Goal: Transaction & Acquisition: Obtain resource

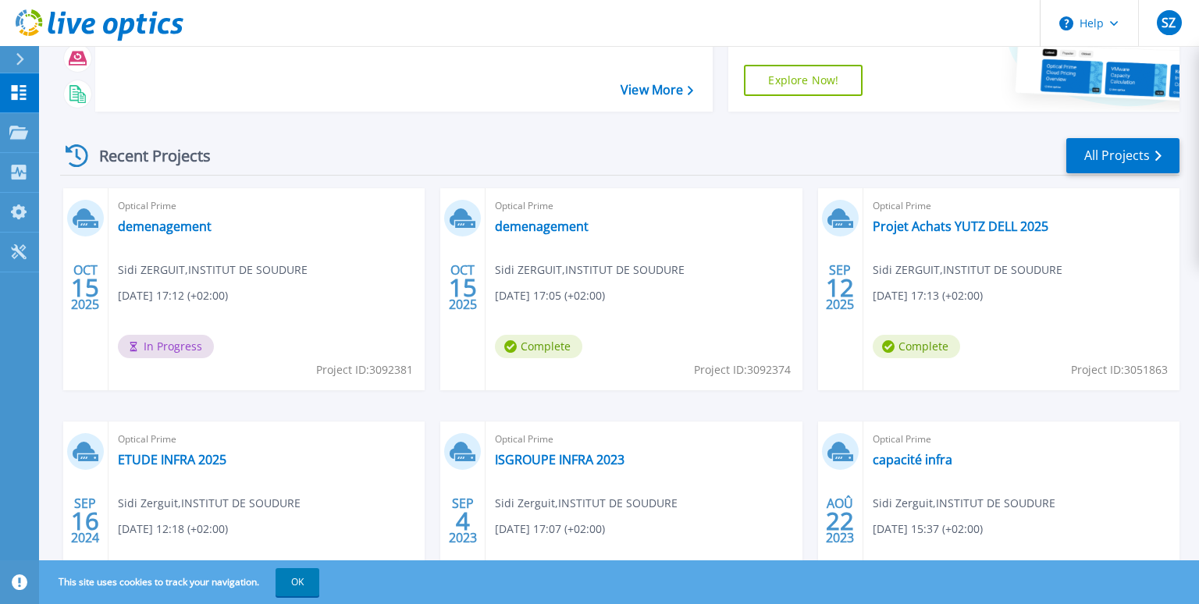
scroll to position [169, 0]
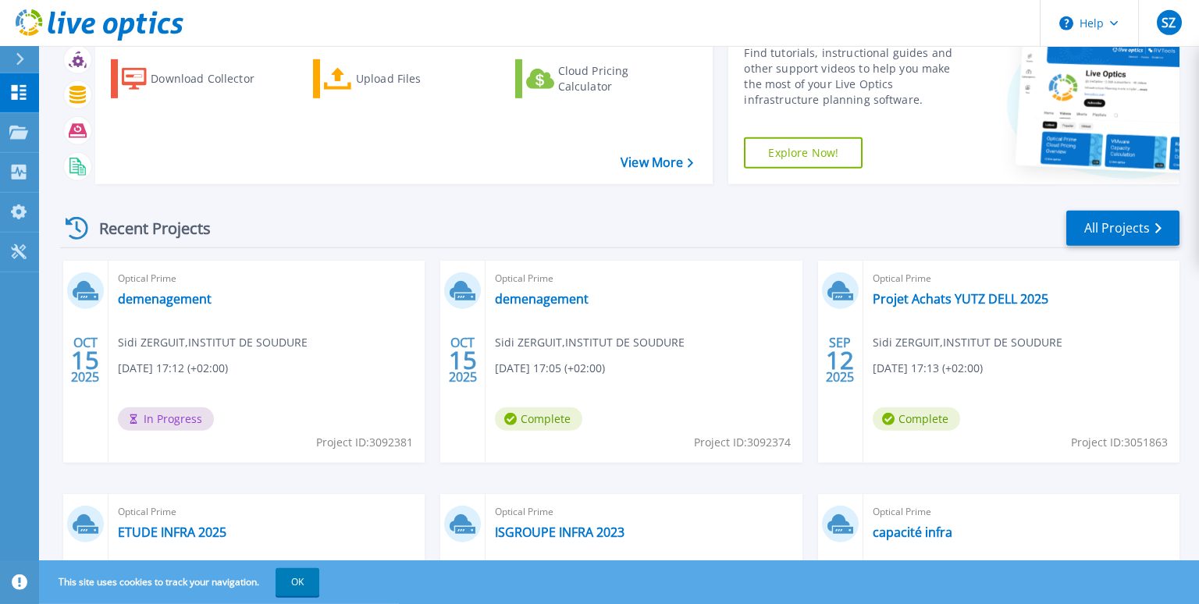
scroll to position [84, 0]
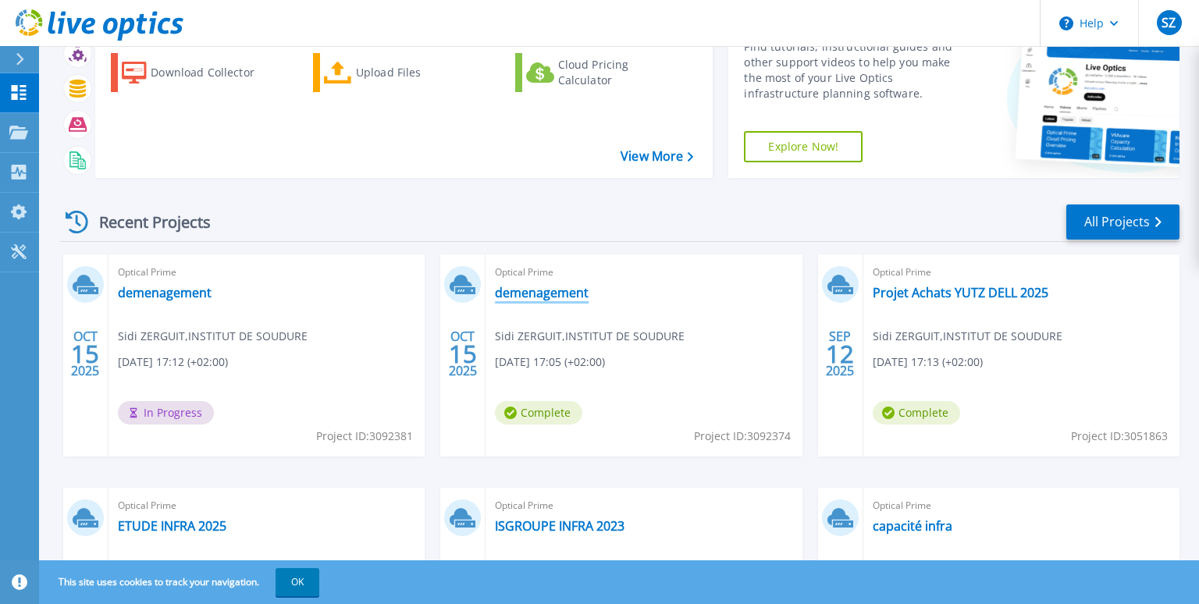
click at [525, 297] on link "demenagement" at bounding box center [542, 293] width 94 height 16
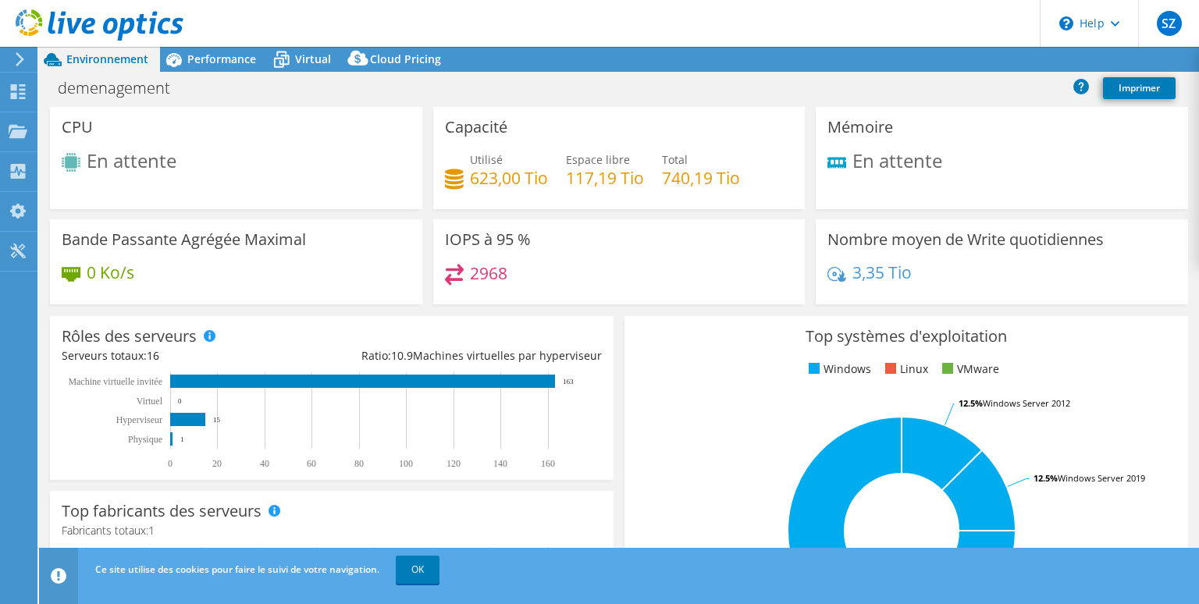
select select "USD"
click at [290, 67] on icon at bounding box center [281, 59] width 27 height 27
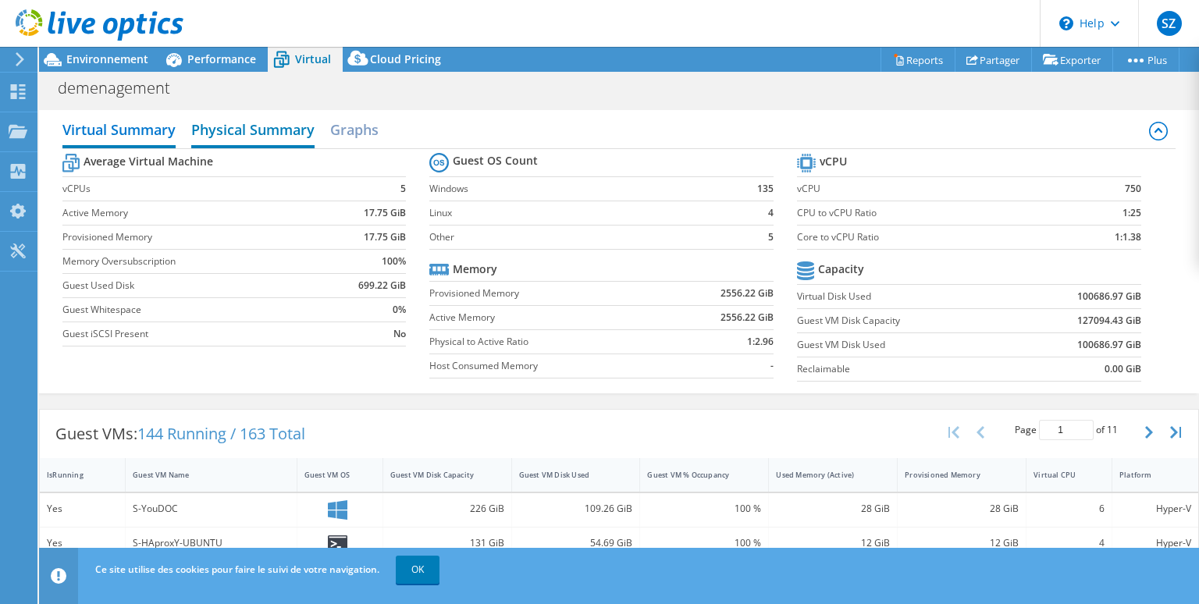
click at [278, 132] on h2 "Physical Summary" at bounding box center [252, 131] width 123 height 34
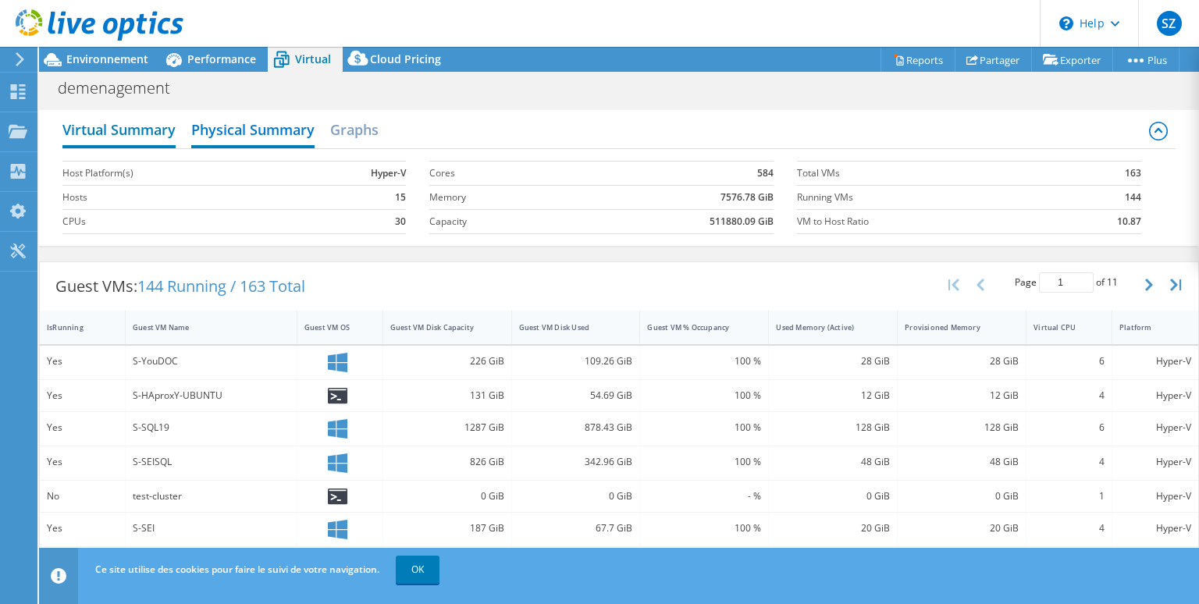
click at [122, 131] on h2 "Virtual Summary" at bounding box center [118, 131] width 113 height 34
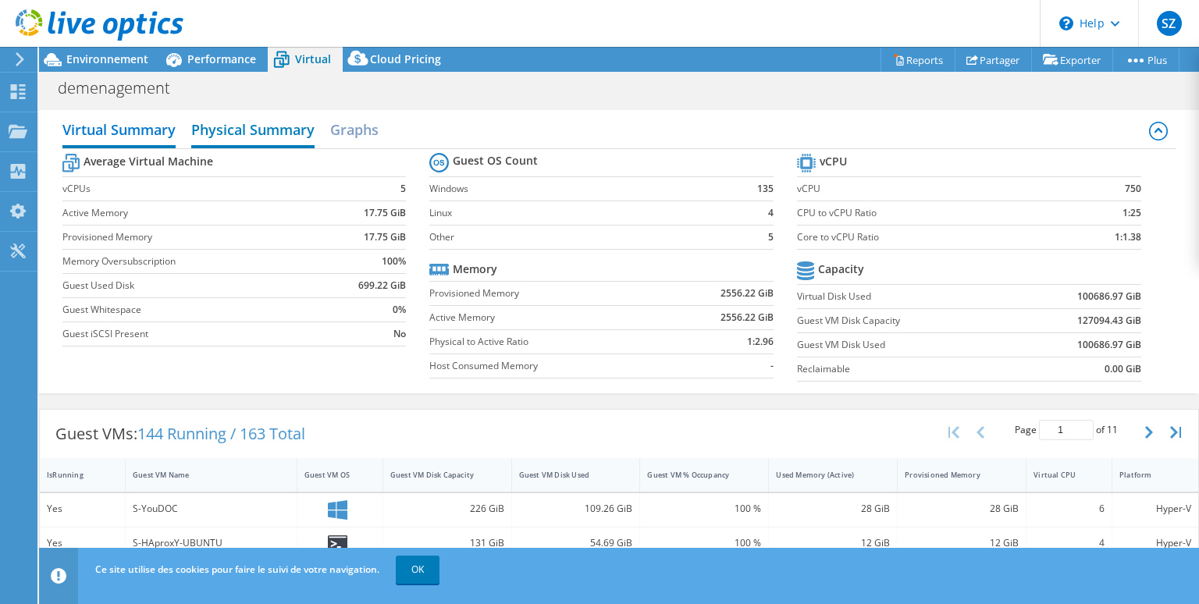
click at [227, 133] on h2 "Physical Summary" at bounding box center [252, 131] width 123 height 34
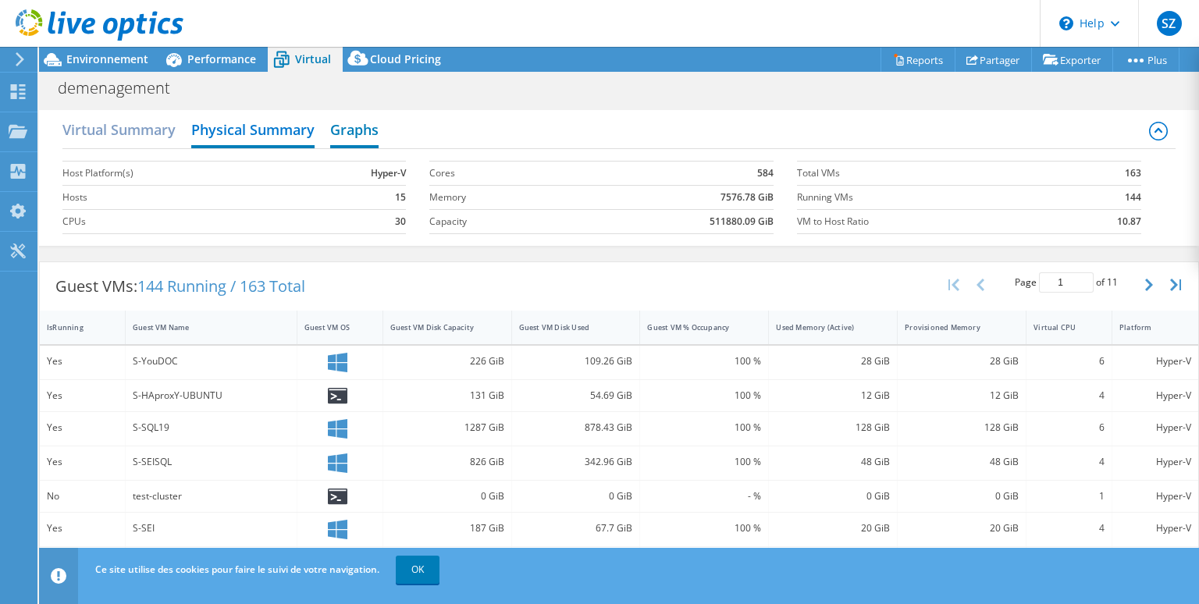
click at [360, 125] on h2 "Graphs" at bounding box center [354, 131] width 48 height 34
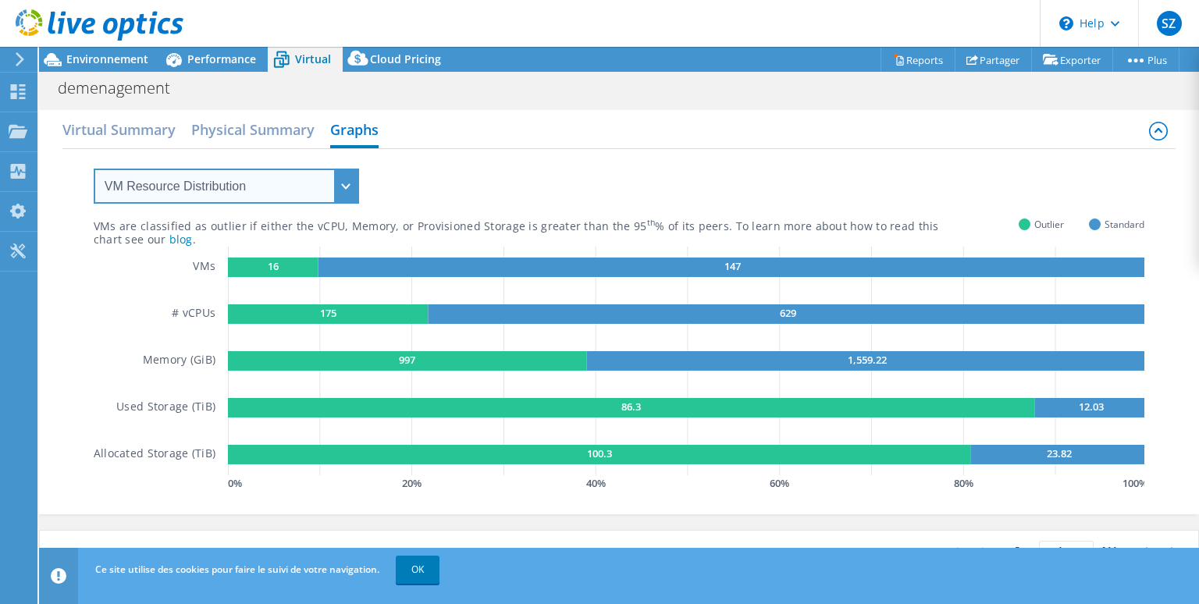
click at [94, 169] on select "VM Resource Distribution Provisioning Contrast Over Provisioning" at bounding box center [226, 186] width 265 height 35
click at [343, 183] on select "VM Resource Distribution Provisioning Contrast Over Provisioning" at bounding box center [226, 186] width 265 height 35
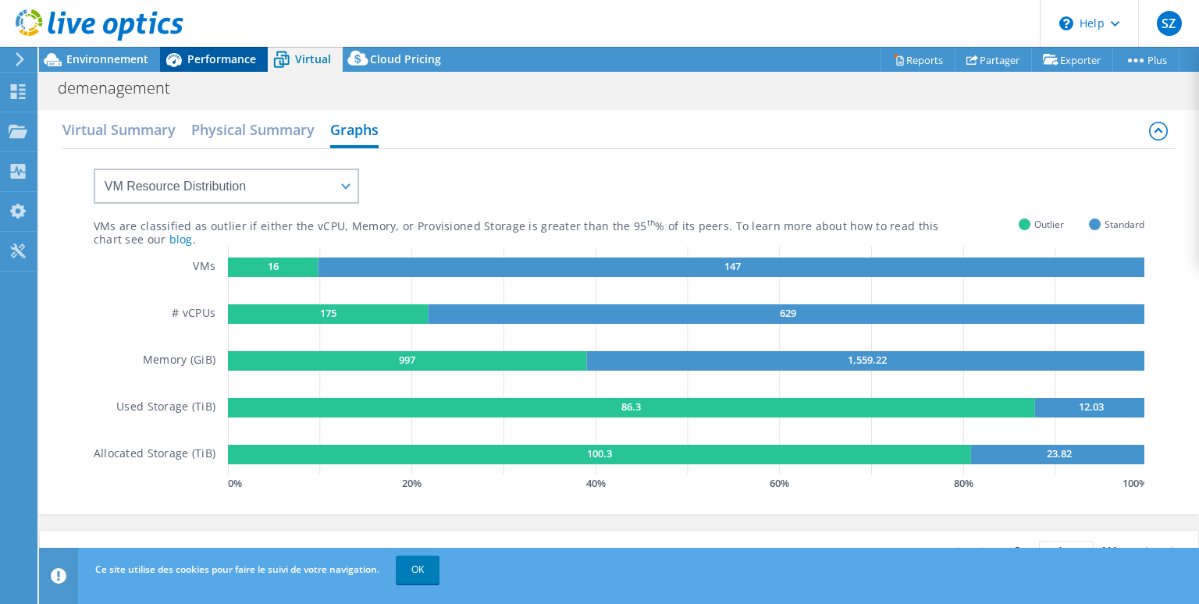
click at [222, 53] on span "Performance" at bounding box center [221, 59] width 69 height 15
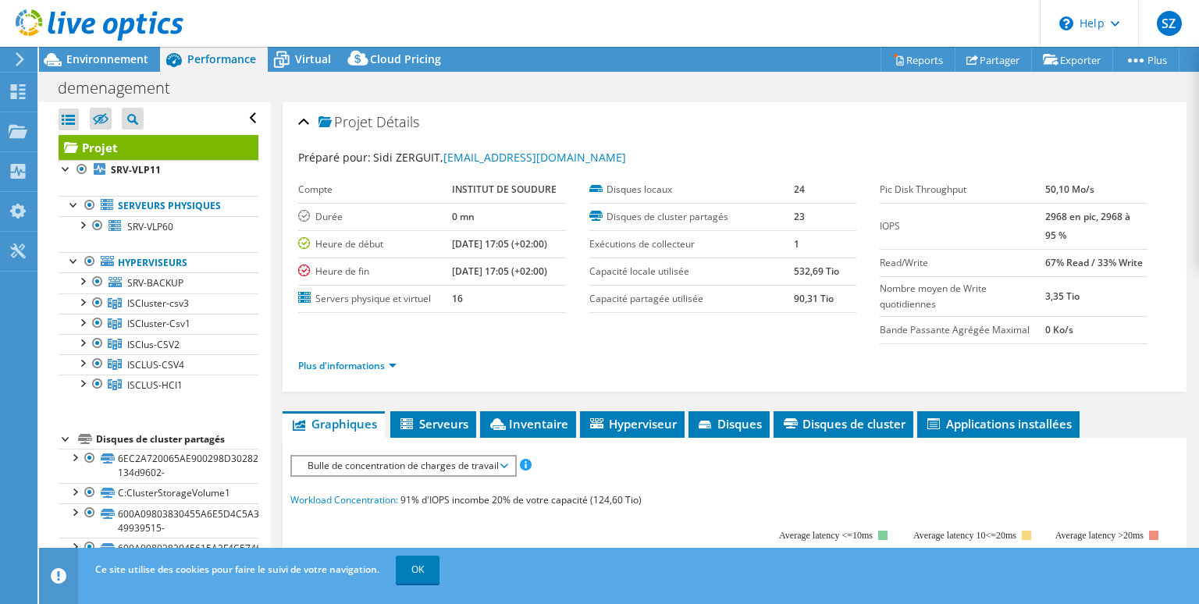
click at [62, 436] on div at bounding box center [67, 438] width 16 height 16
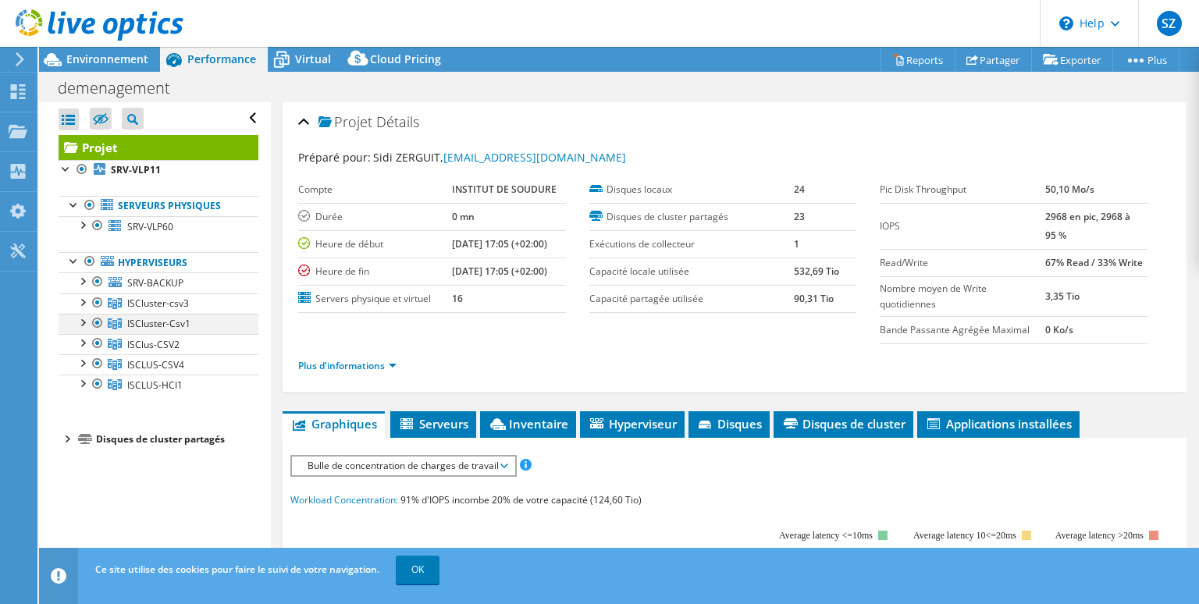
click at [82, 319] on div at bounding box center [82, 322] width 16 height 16
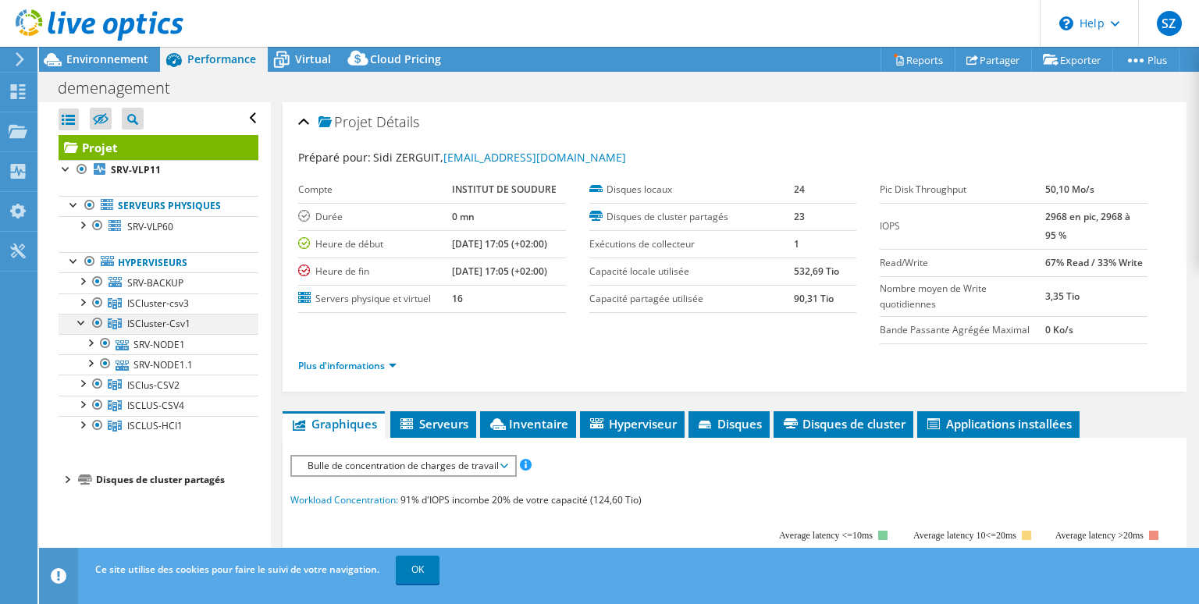
click at [84, 321] on div at bounding box center [82, 322] width 16 height 16
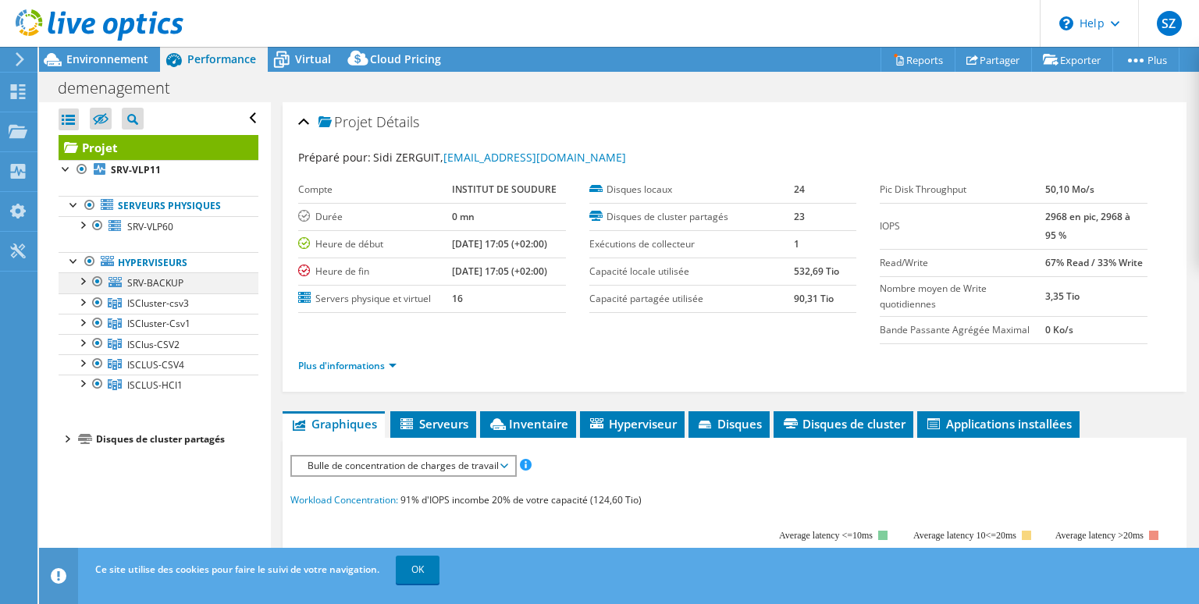
click at [99, 280] on div at bounding box center [98, 281] width 16 height 19
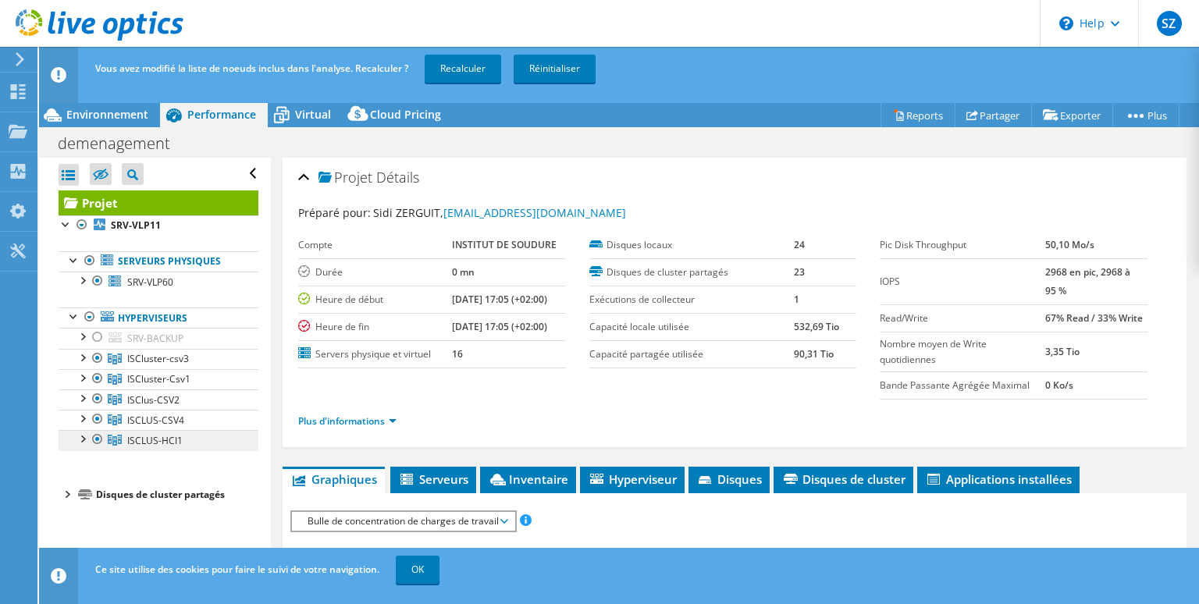
click at [108, 439] on icon at bounding box center [115, 440] width 14 height 11
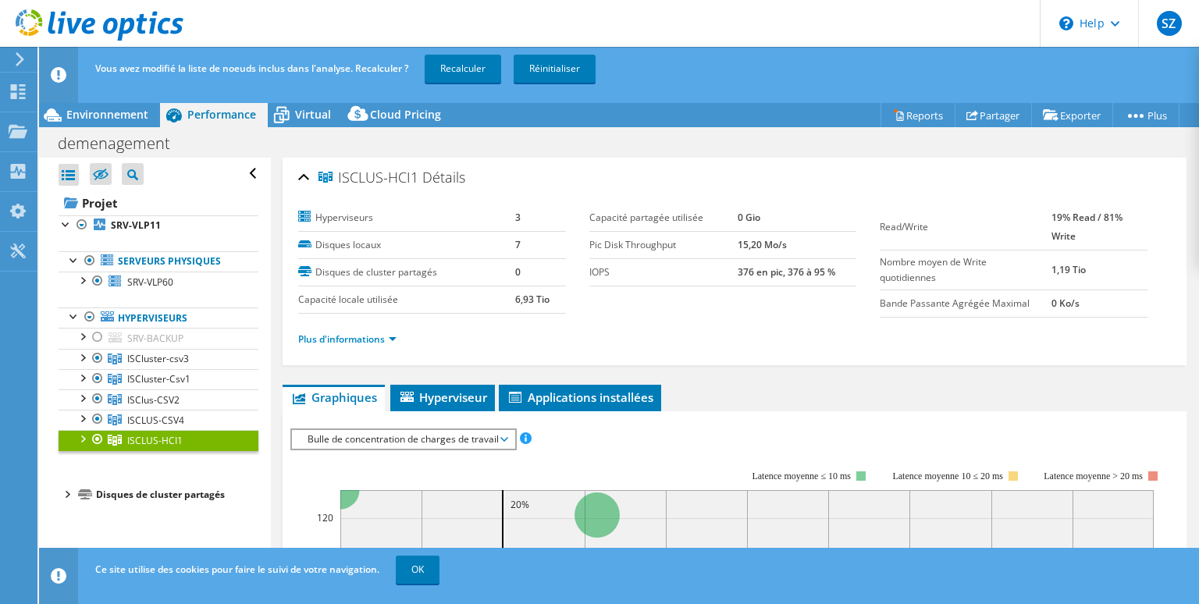
click at [99, 436] on div at bounding box center [98, 439] width 16 height 19
click at [301, 110] on span "Virtual" at bounding box center [313, 114] width 36 height 15
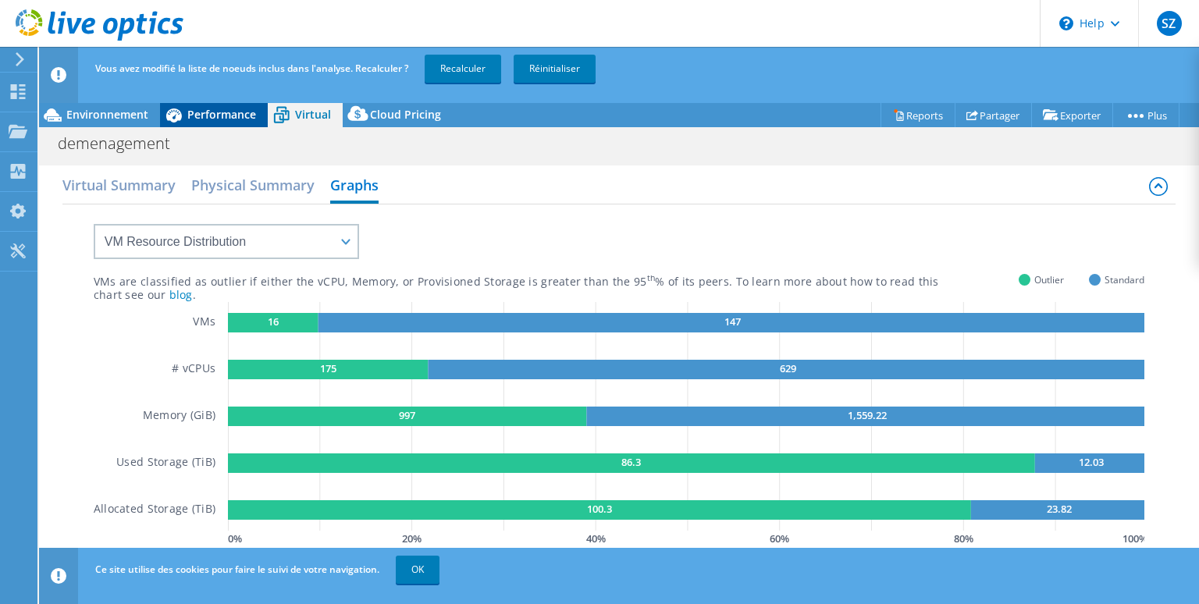
click at [199, 114] on span "Performance" at bounding box center [221, 114] width 69 height 15
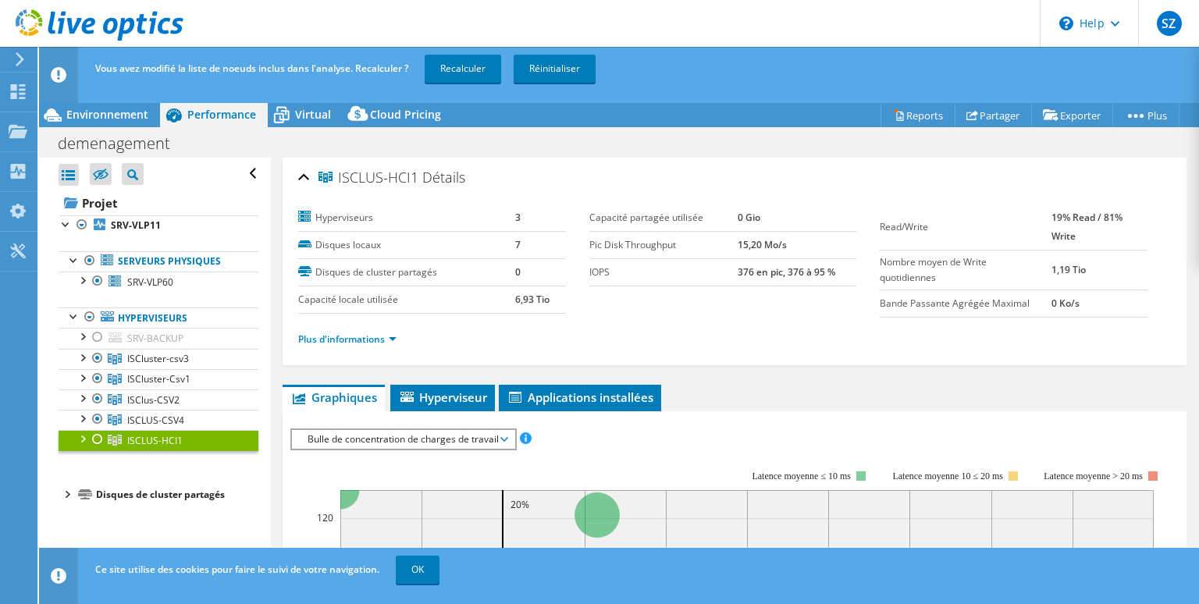
click at [136, 468] on div "Projet SRV-VLP11 Serveurs physiques SRV-VLP60" at bounding box center [159, 347] width 200 height 314
click at [310, 114] on span "Virtual" at bounding box center [313, 114] width 36 height 15
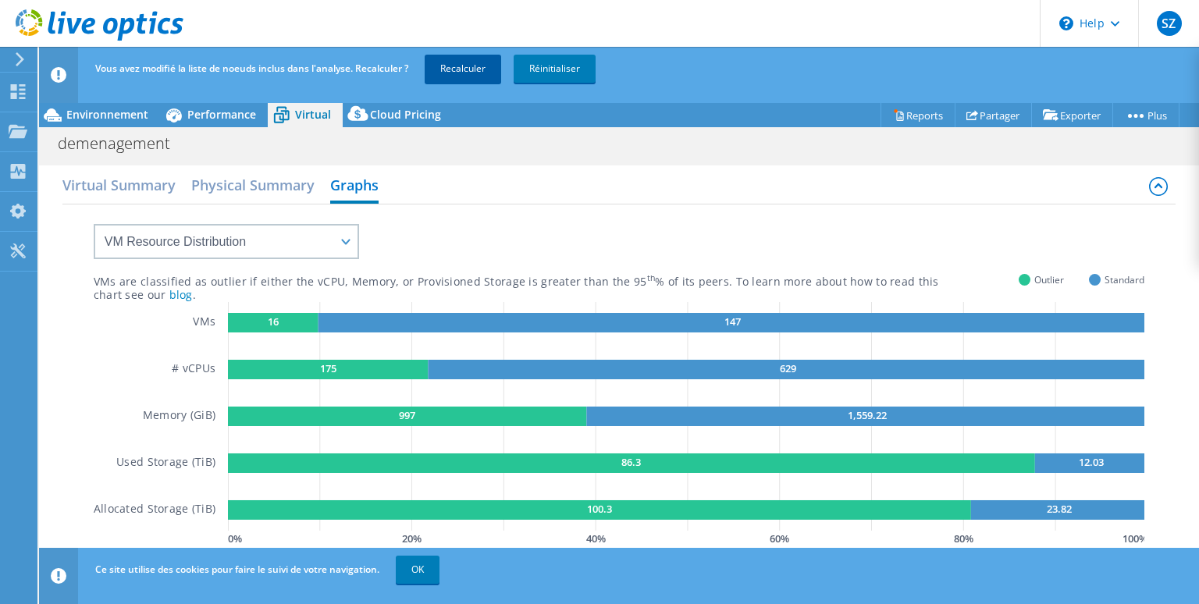
click at [469, 66] on link "Recalculer" at bounding box center [463, 69] width 77 height 28
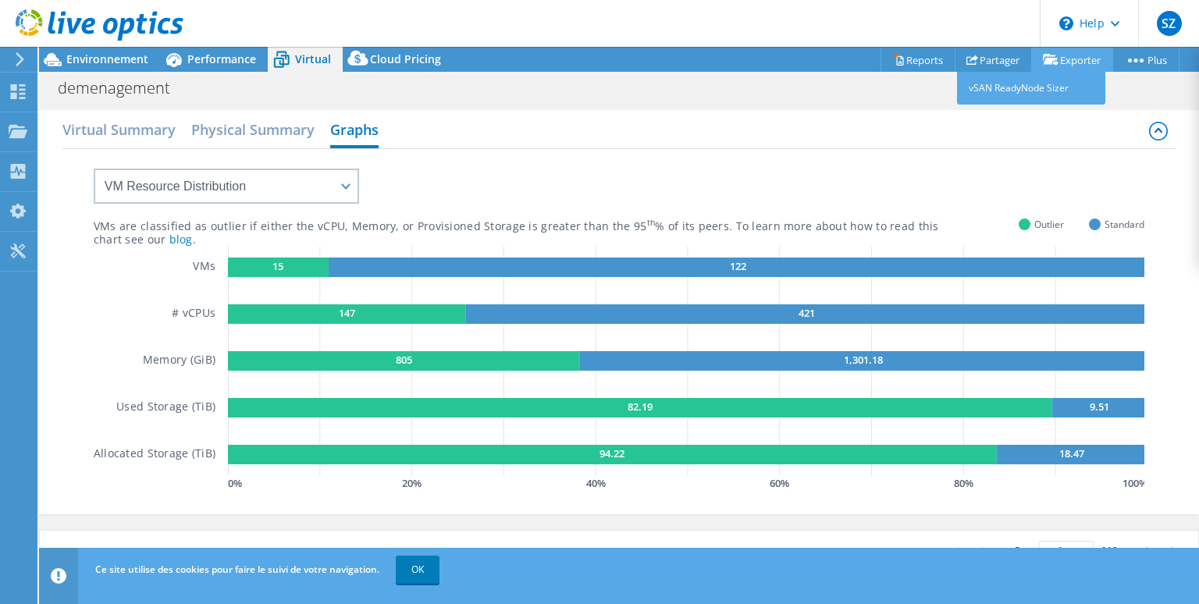
click at [1059, 58] on link "Exporter" at bounding box center [1072, 60] width 82 height 24
click at [1057, 64] on link "Exporter" at bounding box center [1072, 60] width 82 height 24
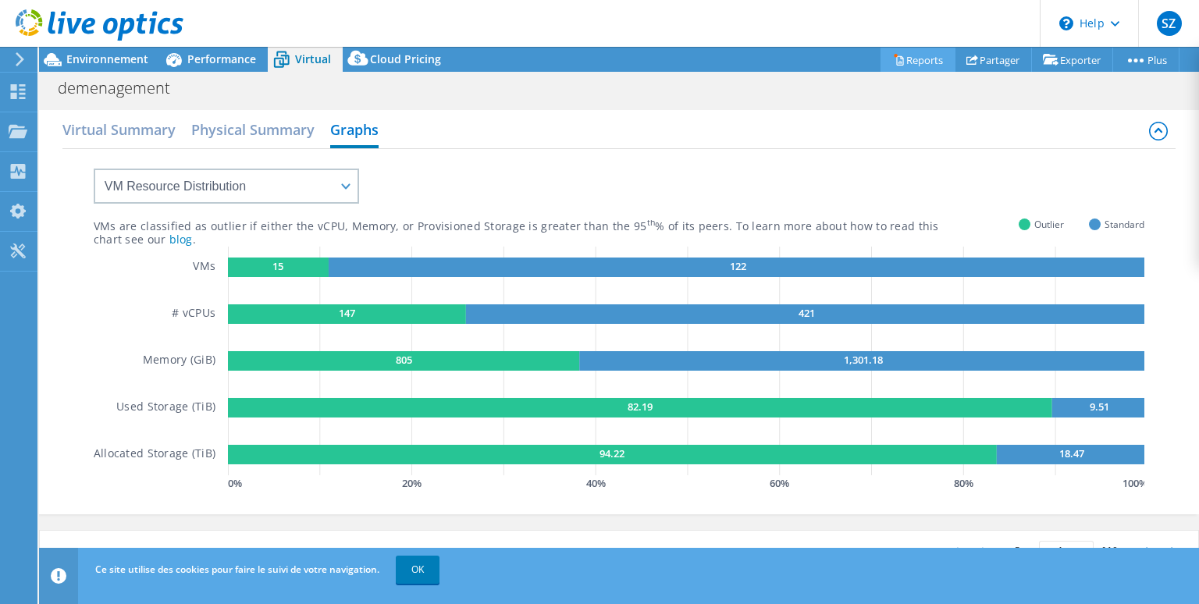
click at [907, 58] on link "Reports" at bounding box center [918, 60] width 75 height 24
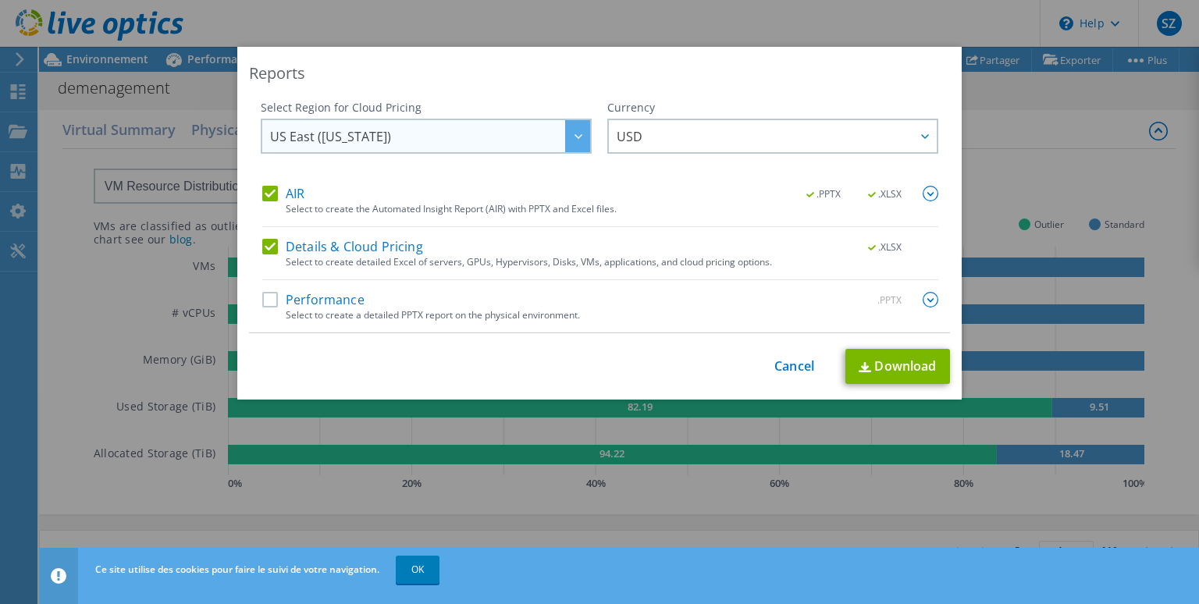
click at [564, 143] on span "US East (Virginia)" at bounding box center [430, 136] width 320 height 32
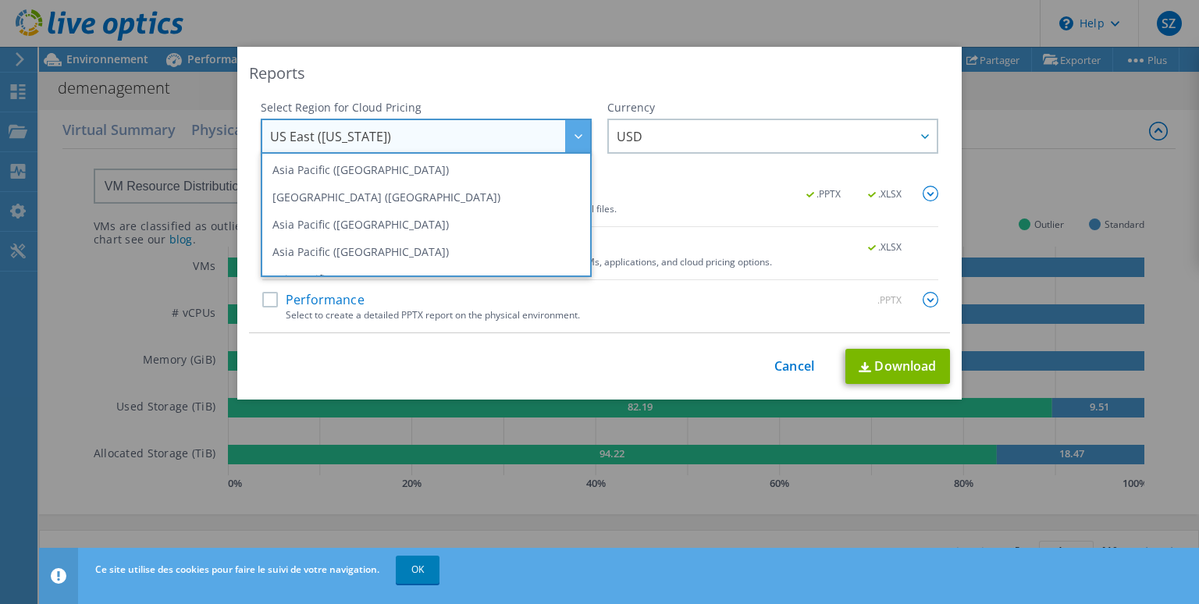
click at [721, 69] on div "Reports" at bounding box center [599, 73] width 701 height 22
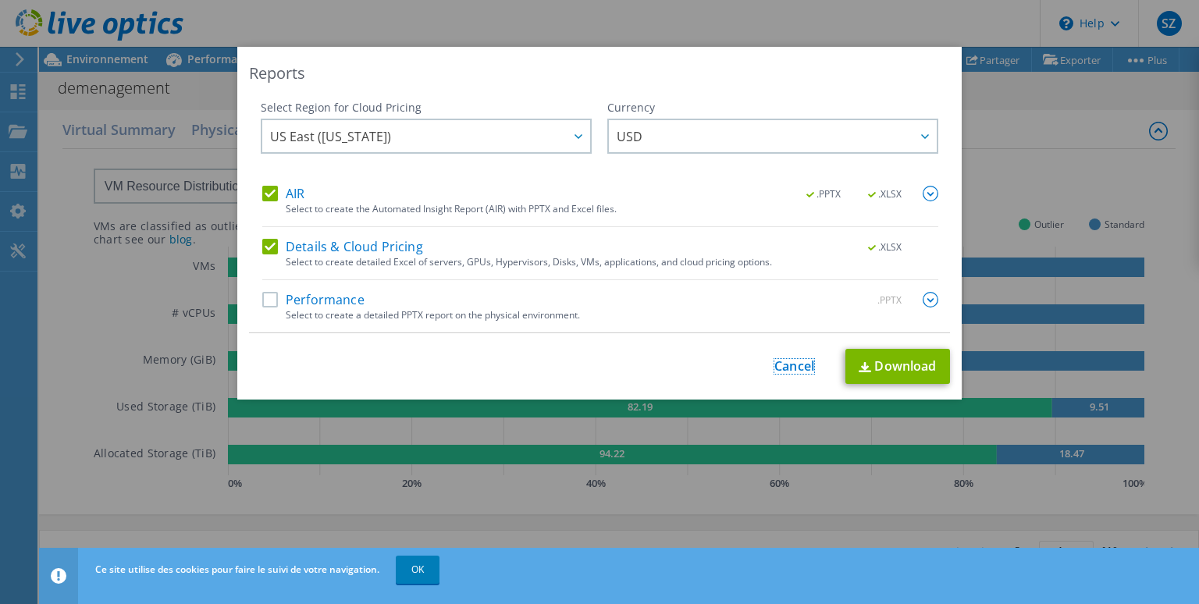
drag, startPoint x: 806, startPoint y: 360, endPoint x: 907, endPoint y: 244, distance: 153.9
click at [805, 360] on link "Cancel" at bounding box center [794, 366] width 40 height 15
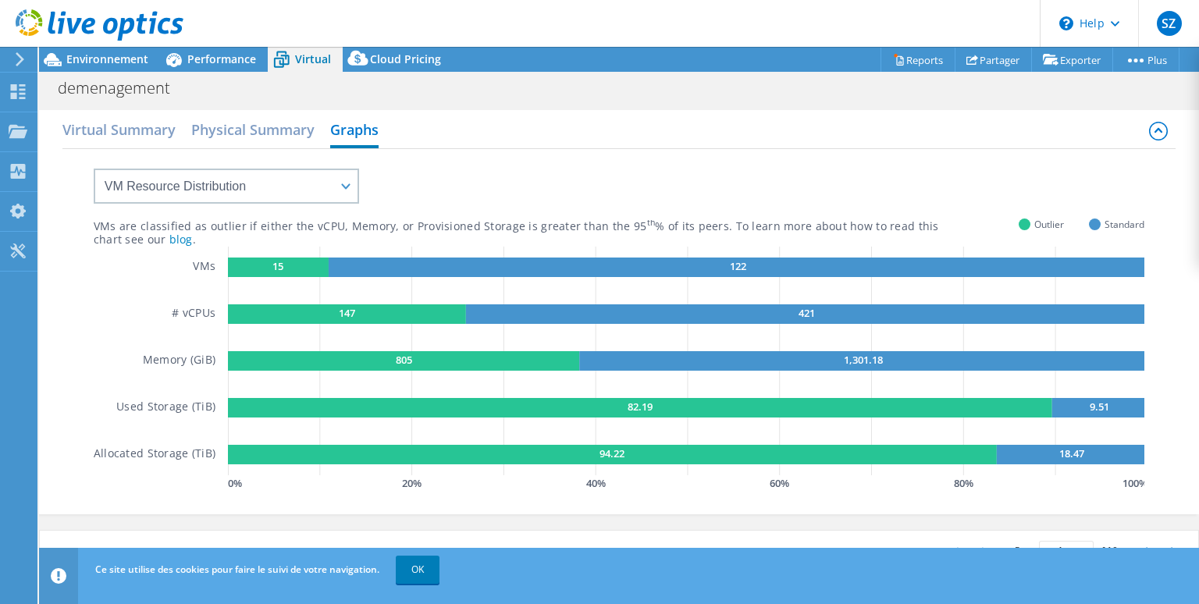
click at [741, 84] on div "demenagement Imprimer" at bounding box center [619, 87] width 1160 height 29
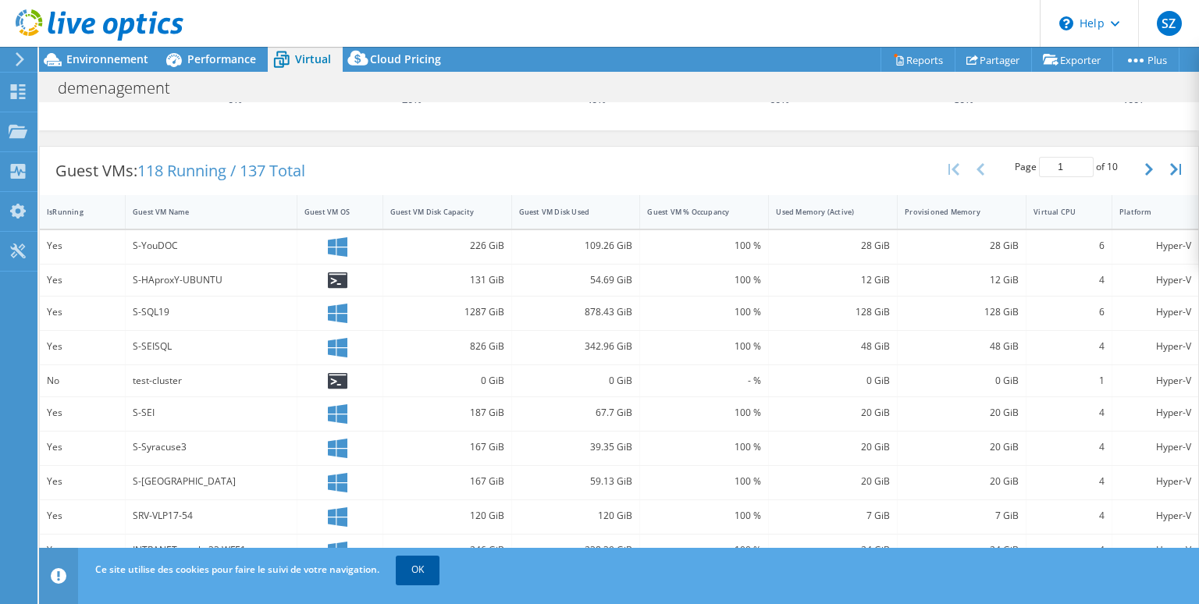
click at [415, 577] on link "OK" at bounding box center [418, 570] width 44 height 28
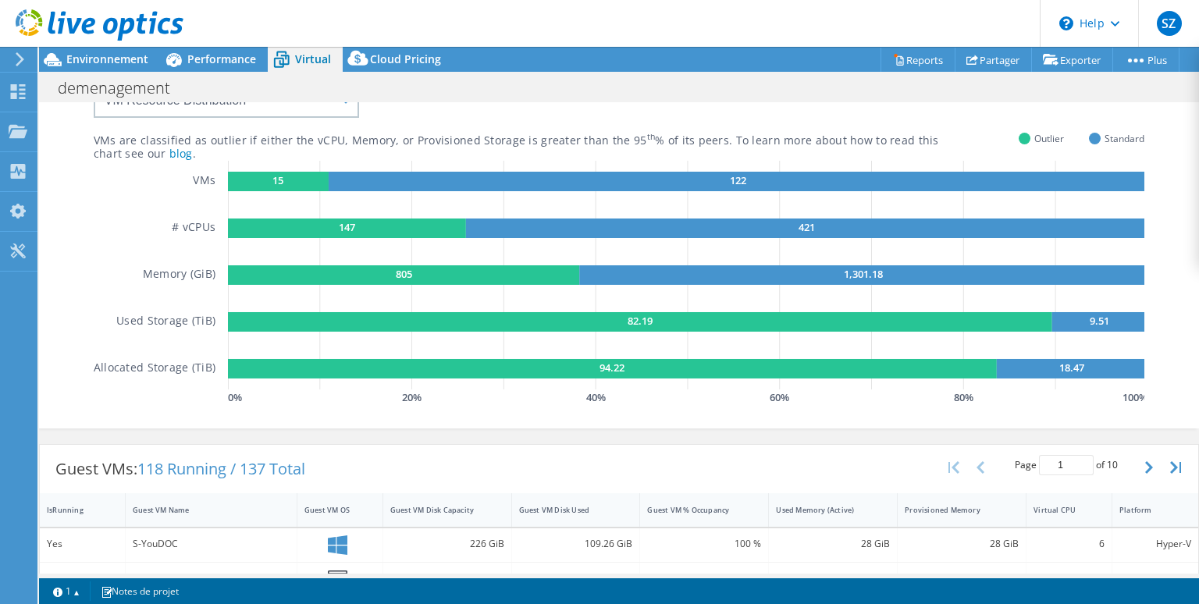
scroll to position [0, 0]
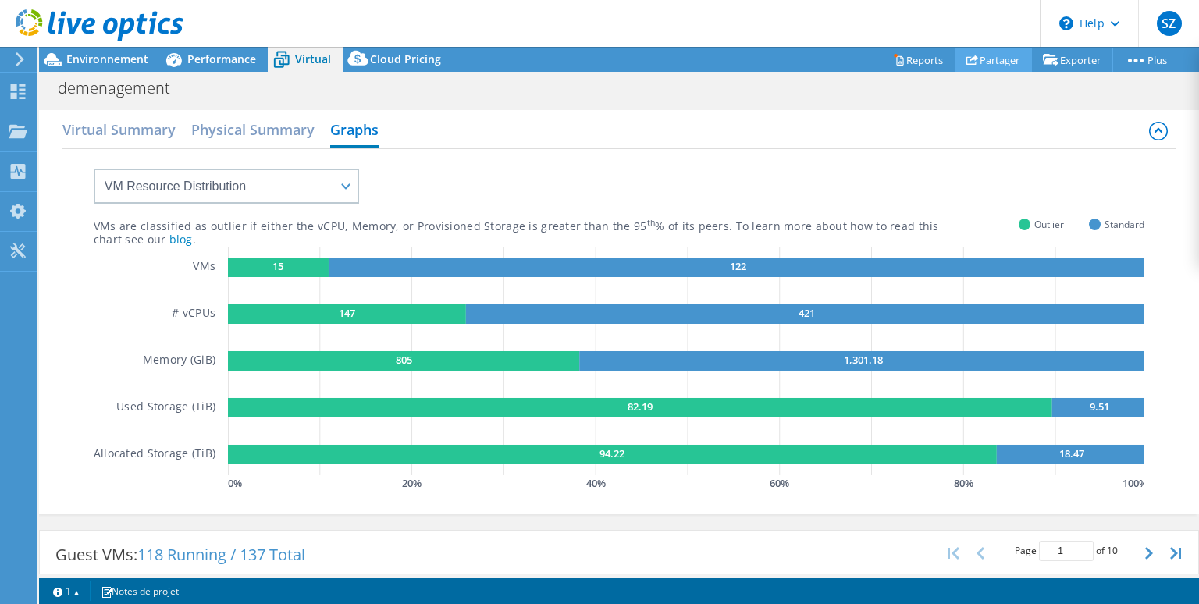
click at [973, 58] on link "Partager" at bounding box center [993, 60] width 77 height 24
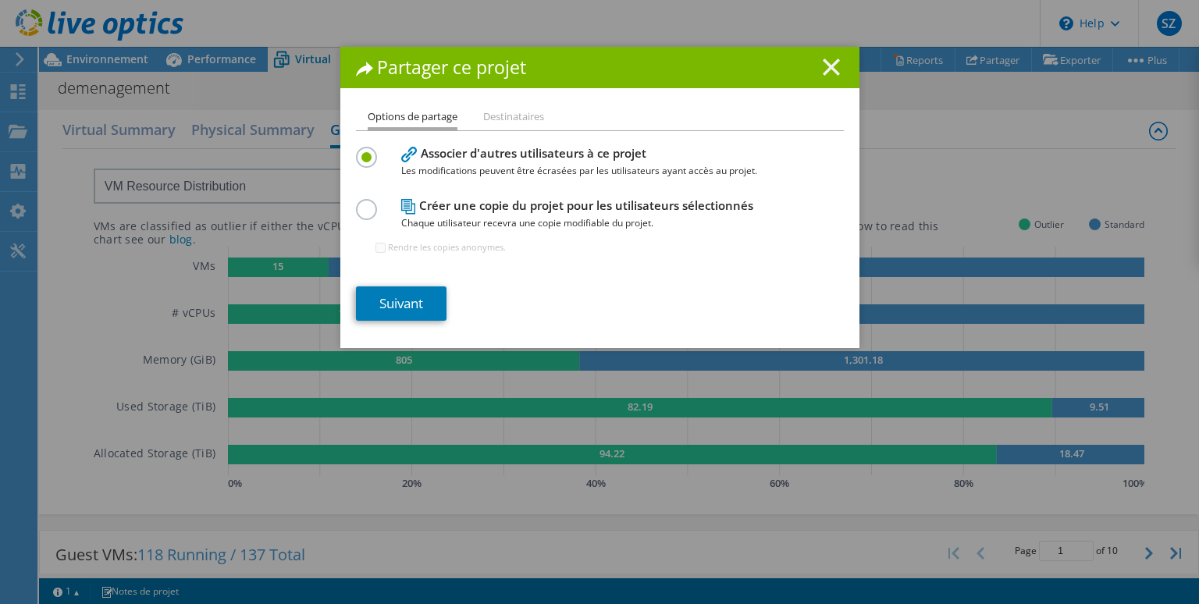
click at [829, 66] on line at bounding box center [832, 67] width 16 height 16
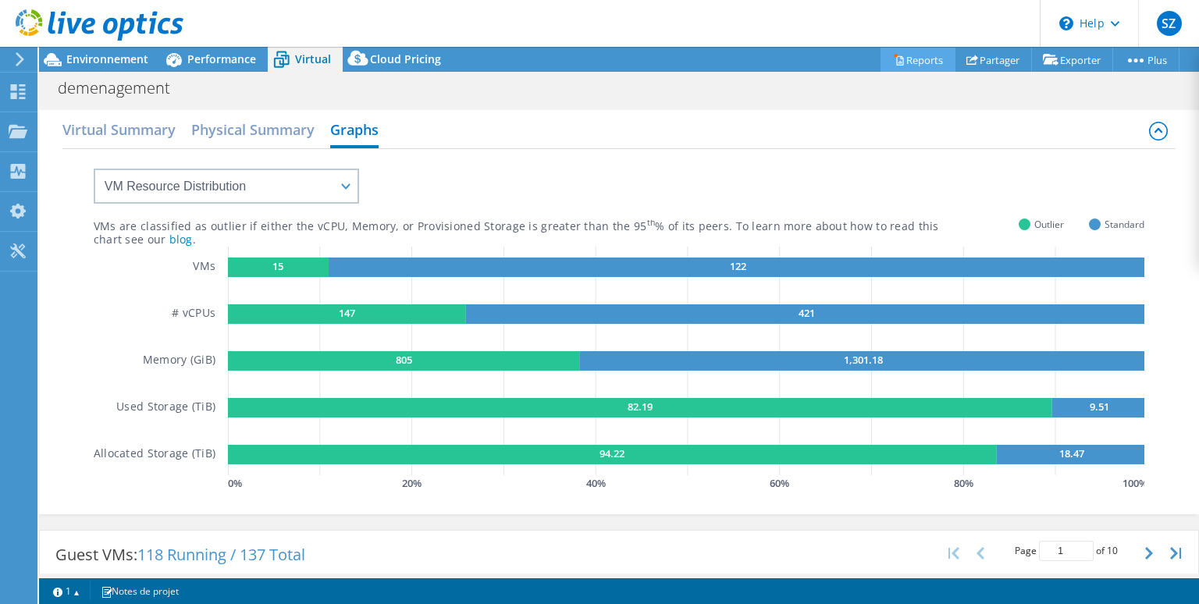
click at [913, 55] on link "Reports" at bounding box center [918, 60] width 75 height 24
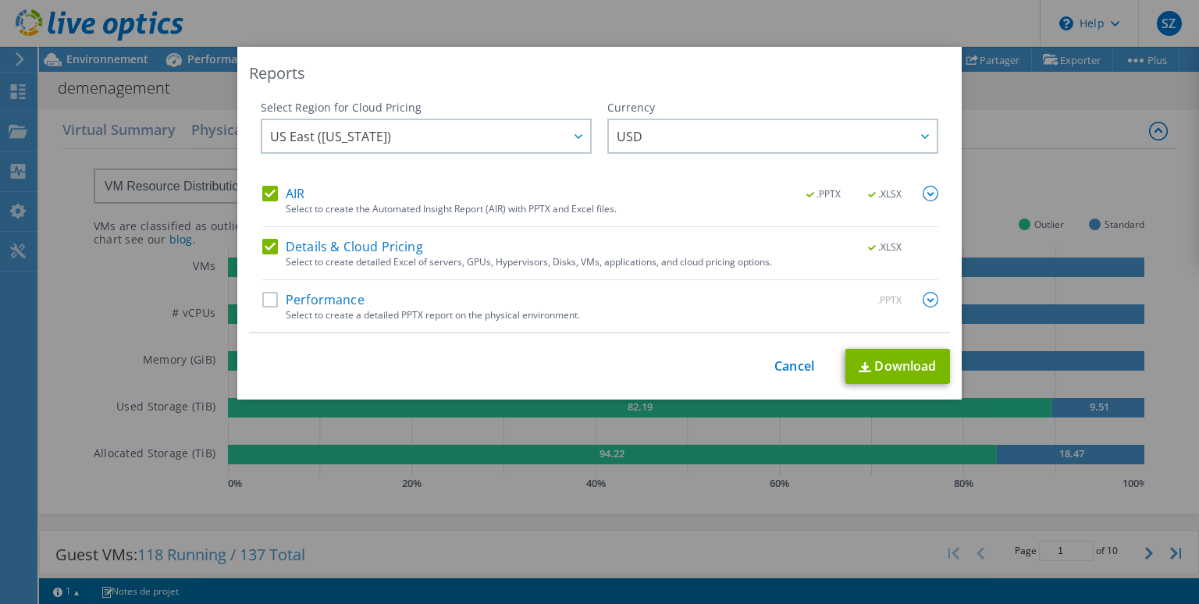
click at [276, 200] on label "AIR" at bounding box center [283, 194] width 42 height 16
click at [0, 0] on input "AIR" at bounding box center [0, 0] width 0 height 0
click at [270, 247] on label "Details & Cloud Pricing" at bounding box center [342, 247] width 161 height 16
click at [0, 0] on input "Details & Cloud Pricing" at bounding box center [0, 0] width 0 height 0
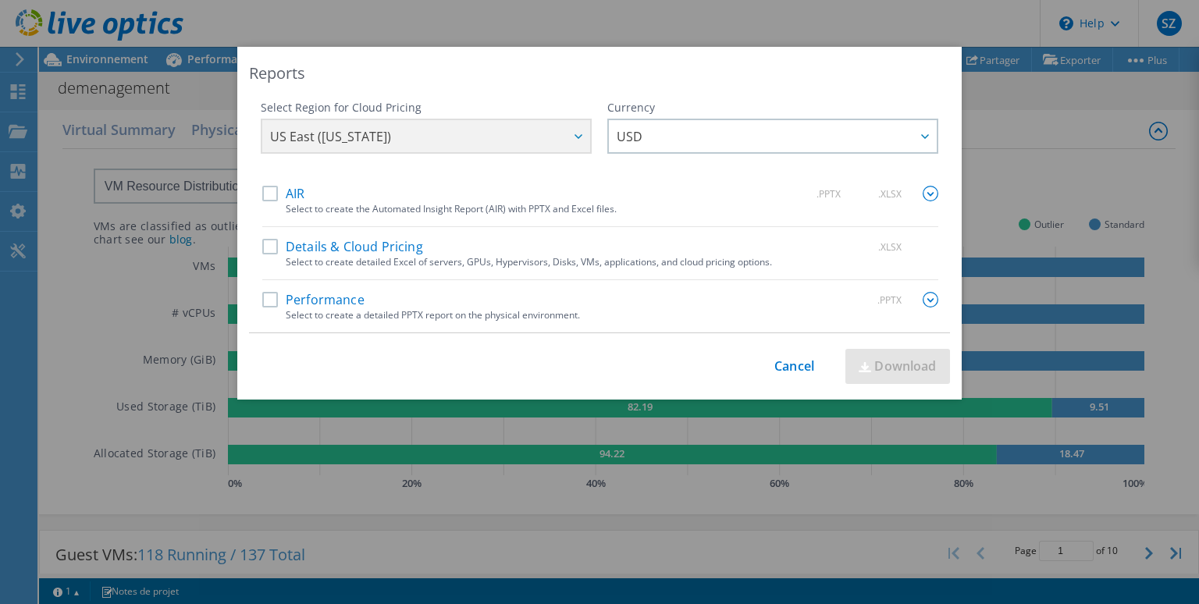
click at [277, 194] on label "AIR" at bounding box center [283, 194] width 42 height 16
click at [0, 0] on input "AIR" at bounding box center [0, 0] width 0 height 0
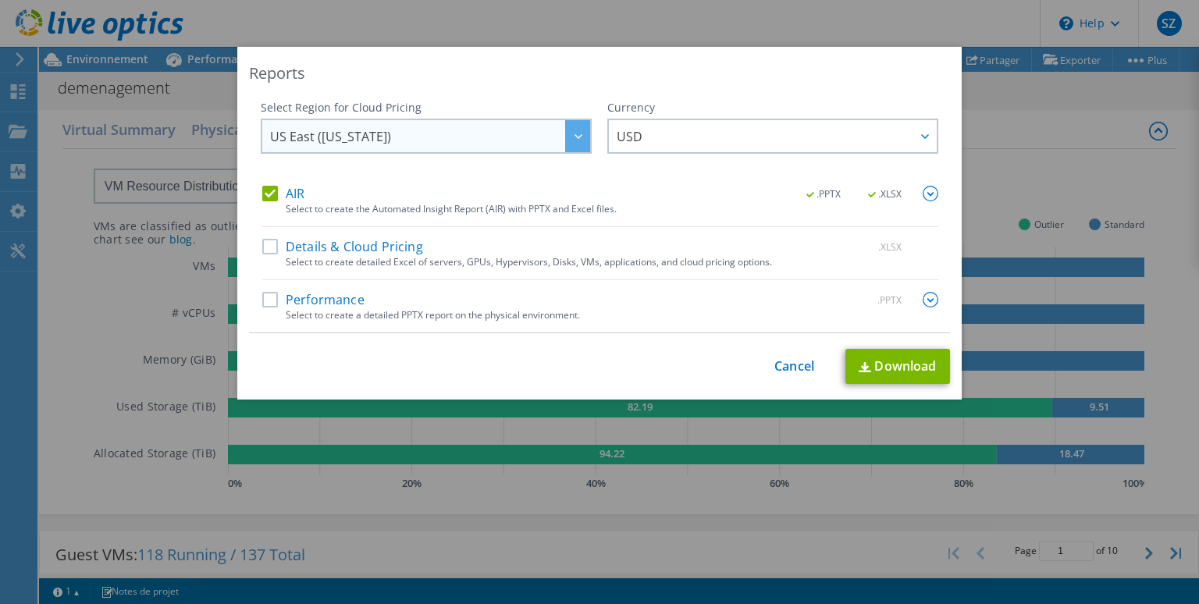
click at [531, 137] on span "US East (Virginia)" at bounding box center [430, 136] width 320 height 32
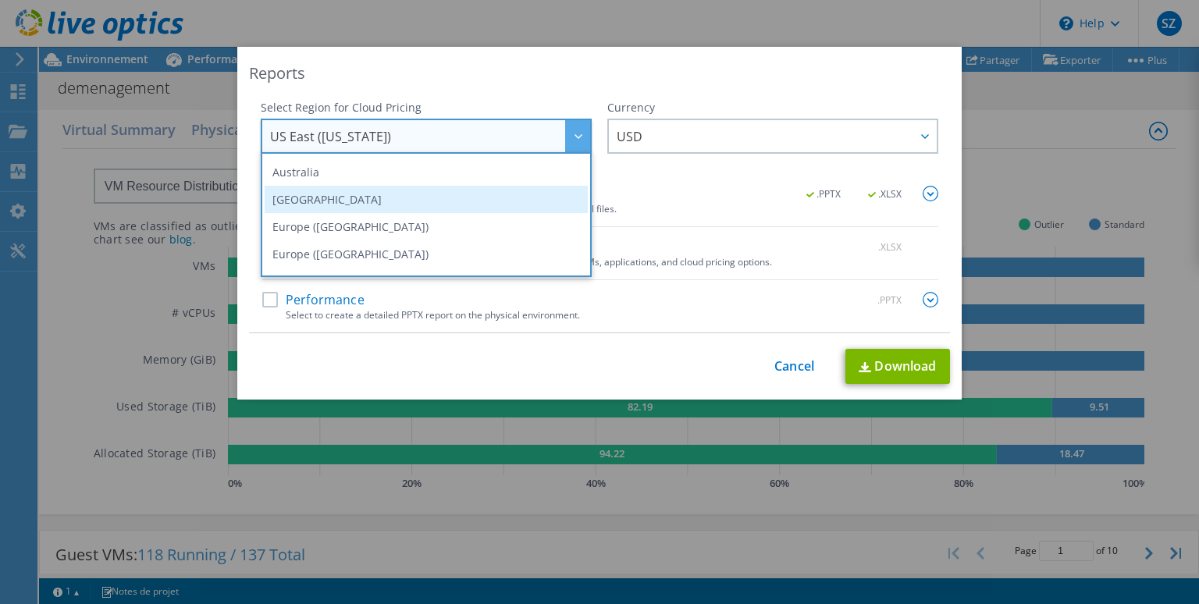
scroll to position [133, 0]
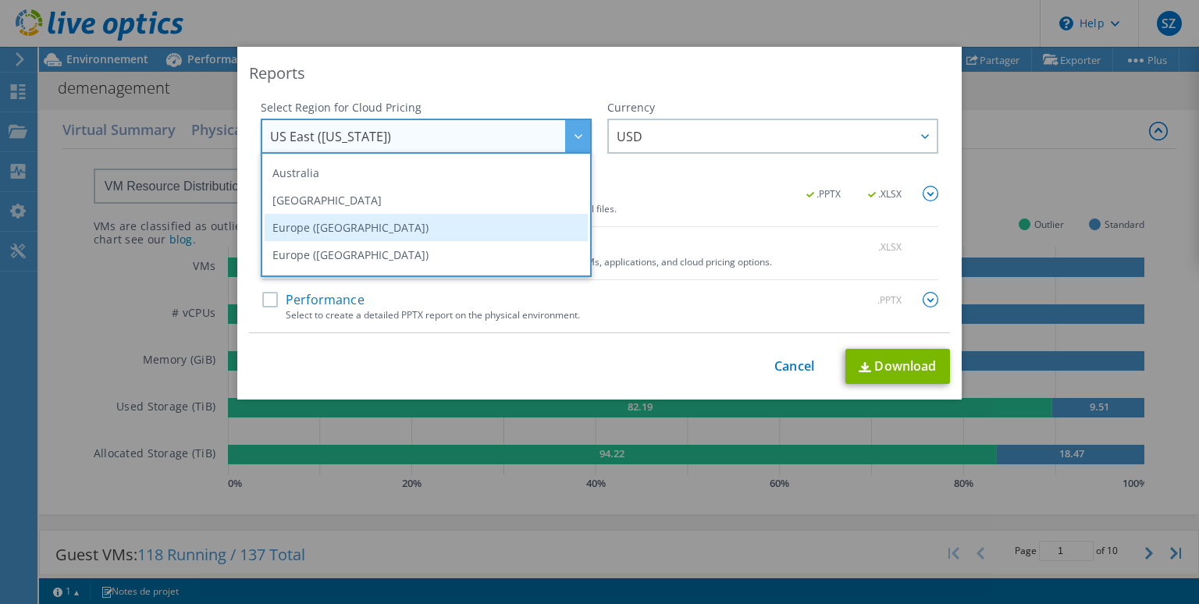
click at [413, 226] on li "Europe (Frankfurt)" at bounding box center [426, 227] width 323 height 27
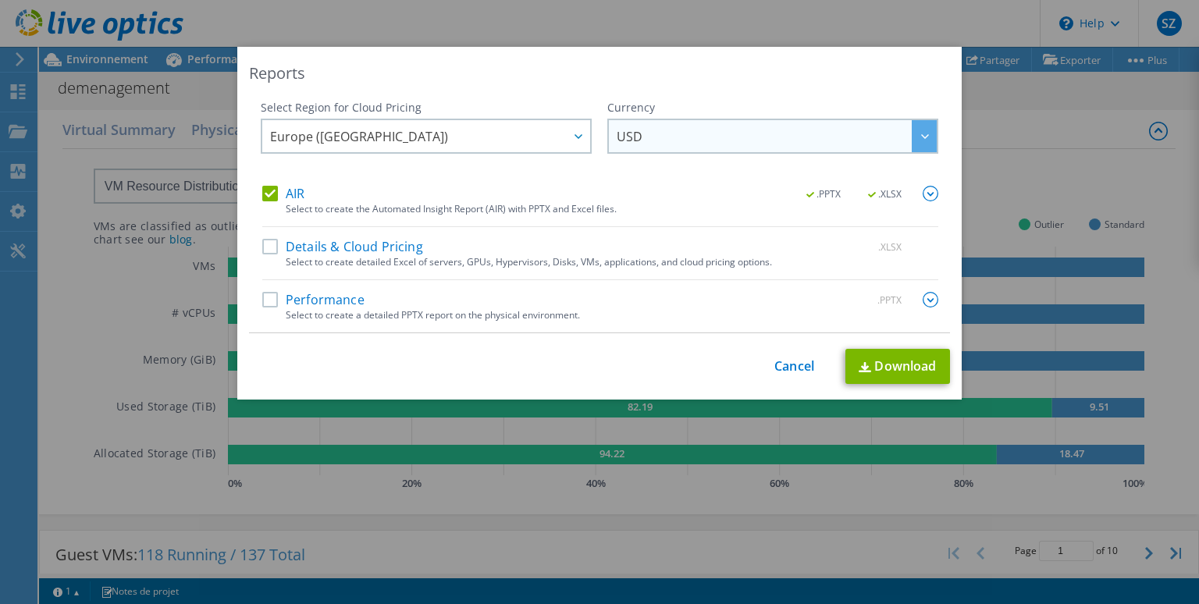
click at [692, 138] on span "USD" at bounding box center [777, 136] width 320 height 32
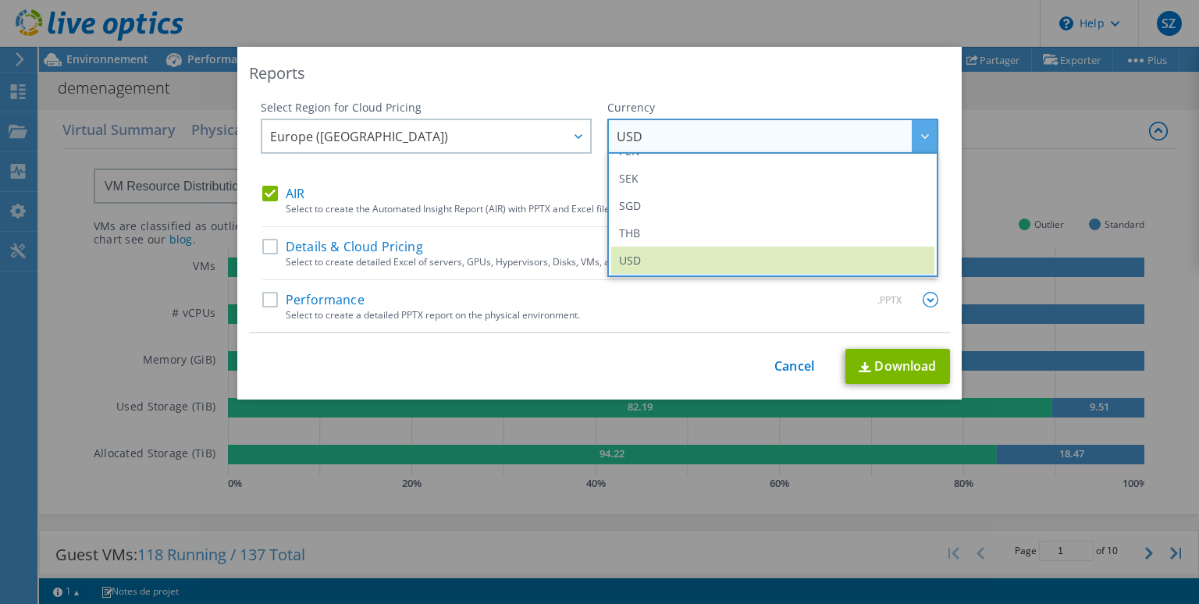
scroll to position [565, 0]
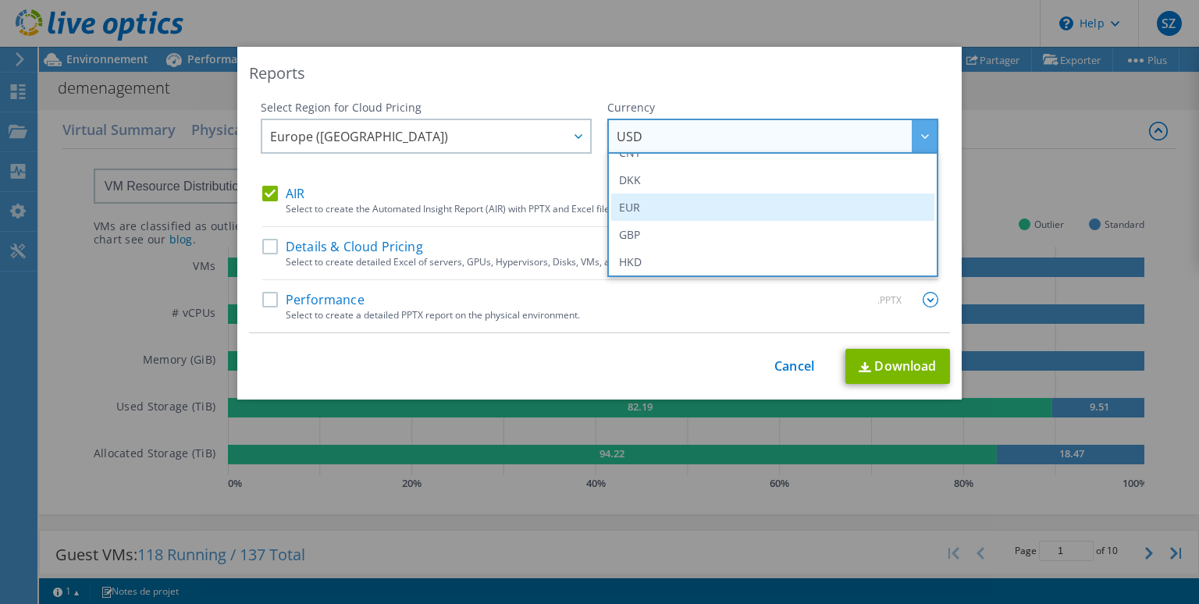
click at [654, 202] on li "EUR" at bounding box center [772, 207] width 323 height 27
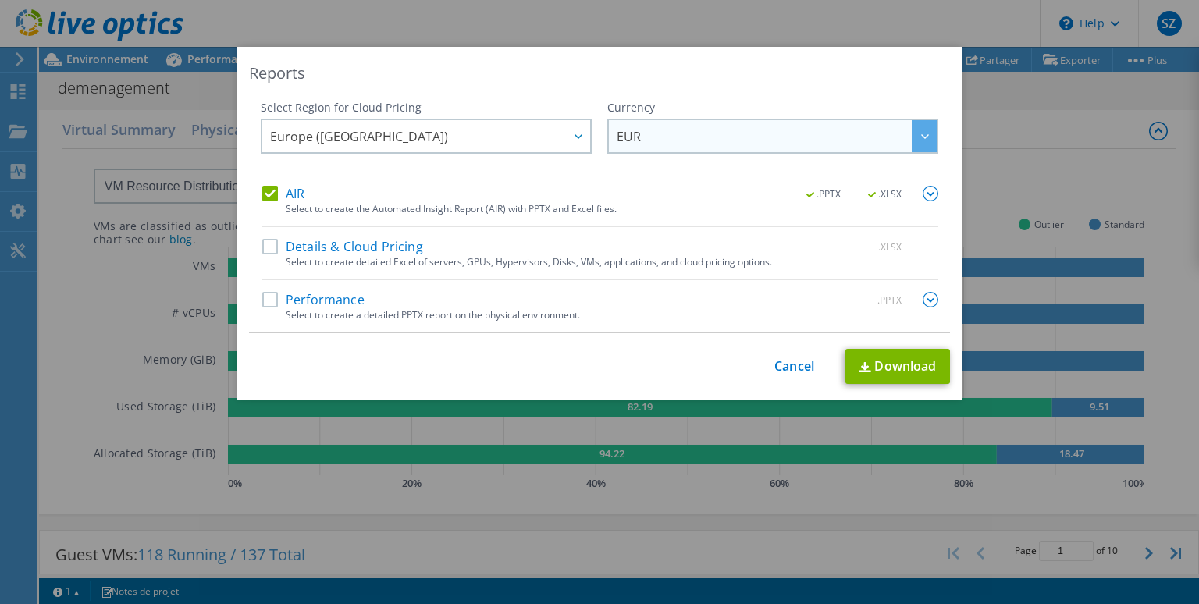
scroll to position [177, 0]
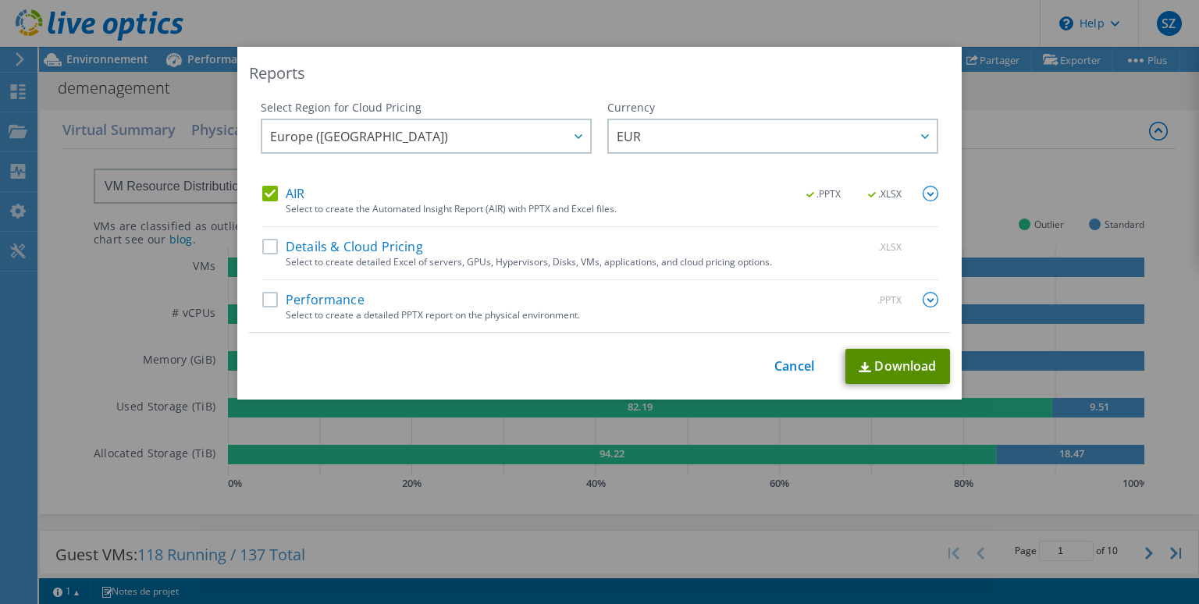
click at [905, 369] on link "Download" at bounding box center [897, 366] width 105 height 35
click at [787, 369] on link "Cancel" at bounding box center [794, 366] width 40 height 15
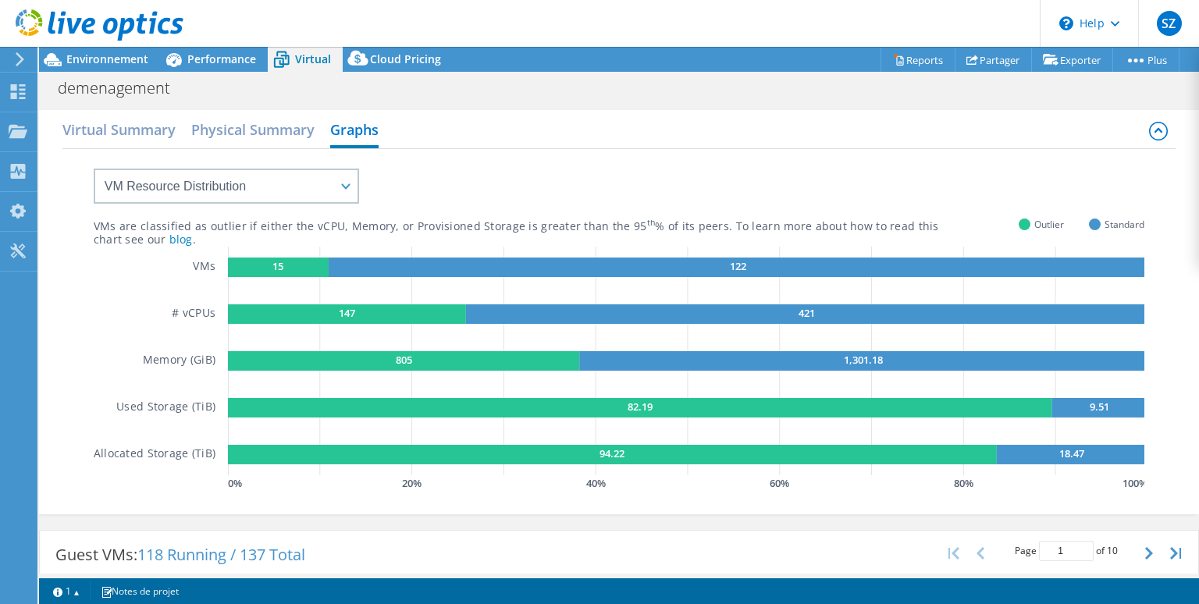
click at [90, 19] on use at bounding box center [100, 24] width 168 height 31
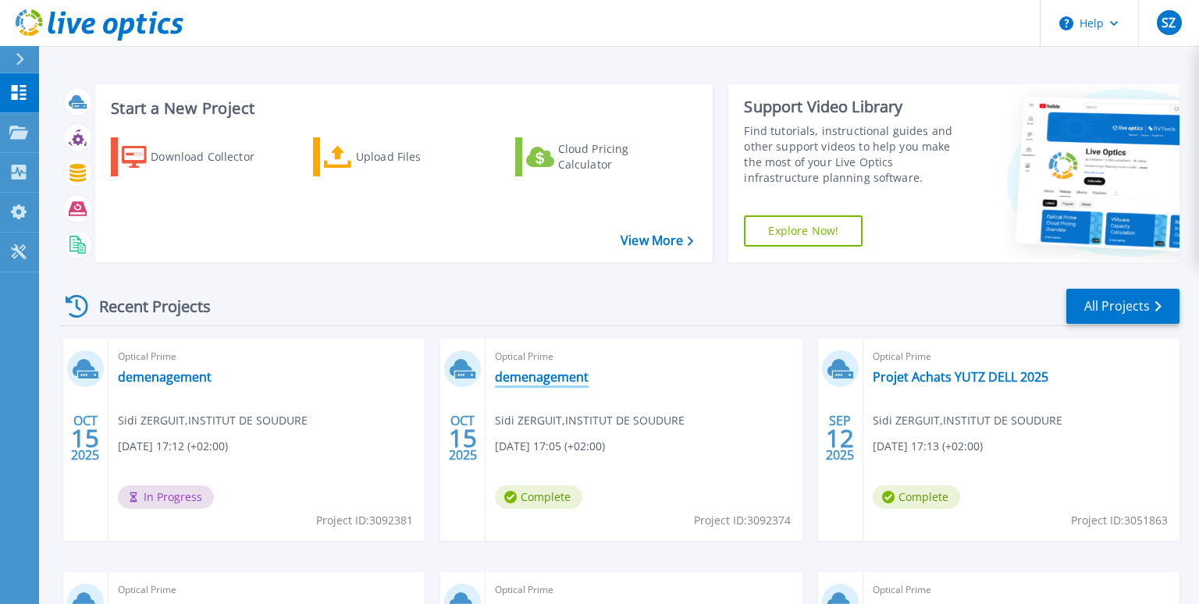
click at [538, 383] on link "demenagement" at bounding box center [542, 377] width 94 height 16
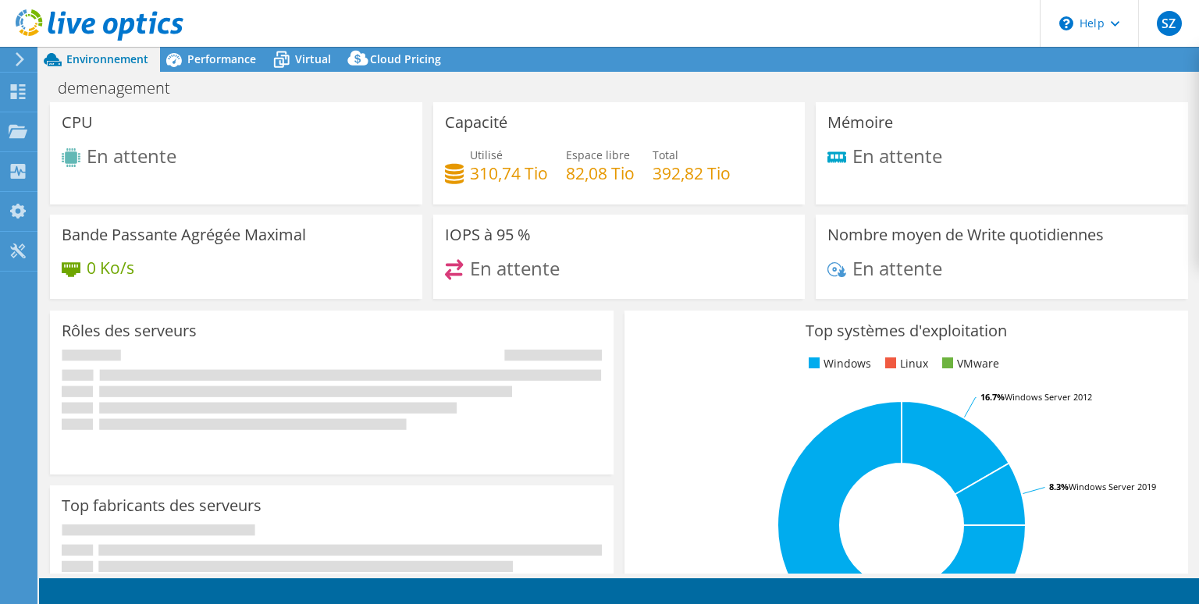
select select "EUFrankfurt"
select select "EUR"
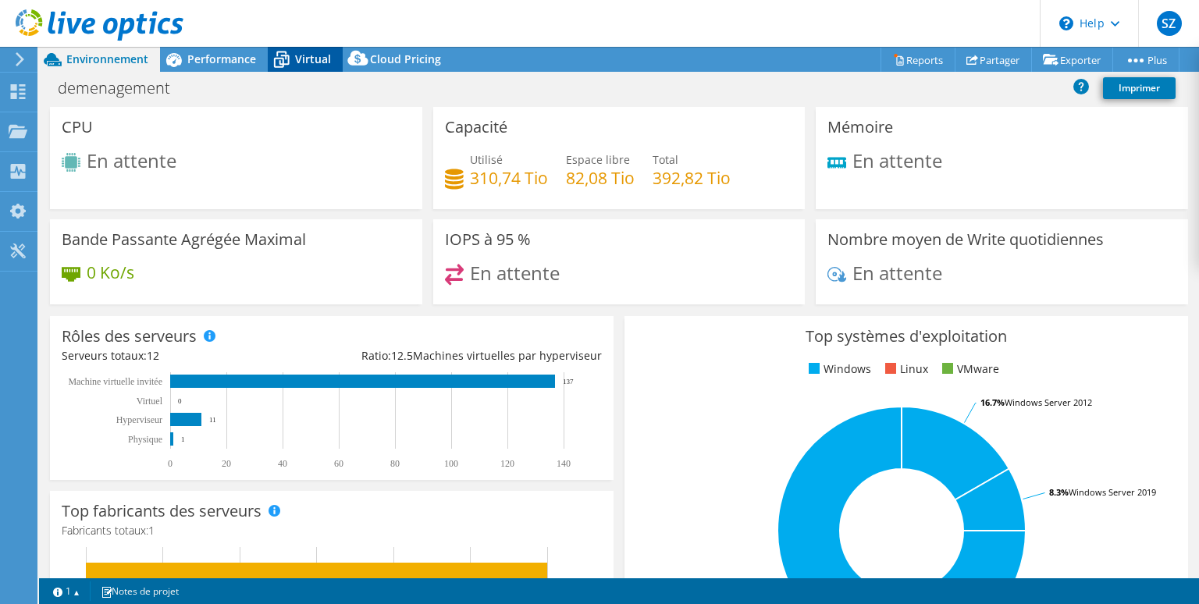
click at [294, 59] on icon at bounding box center [281, 59] width 27 height 27
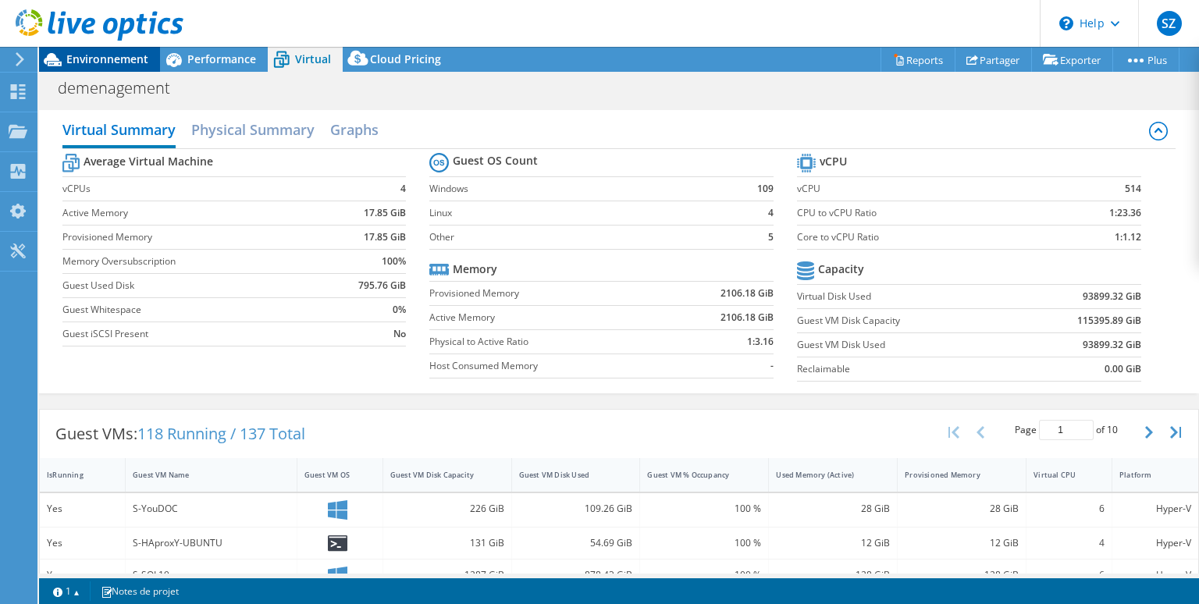
click at [123, 64] on span "Environnement" at bounding box center [107, 59] width 82 height 15
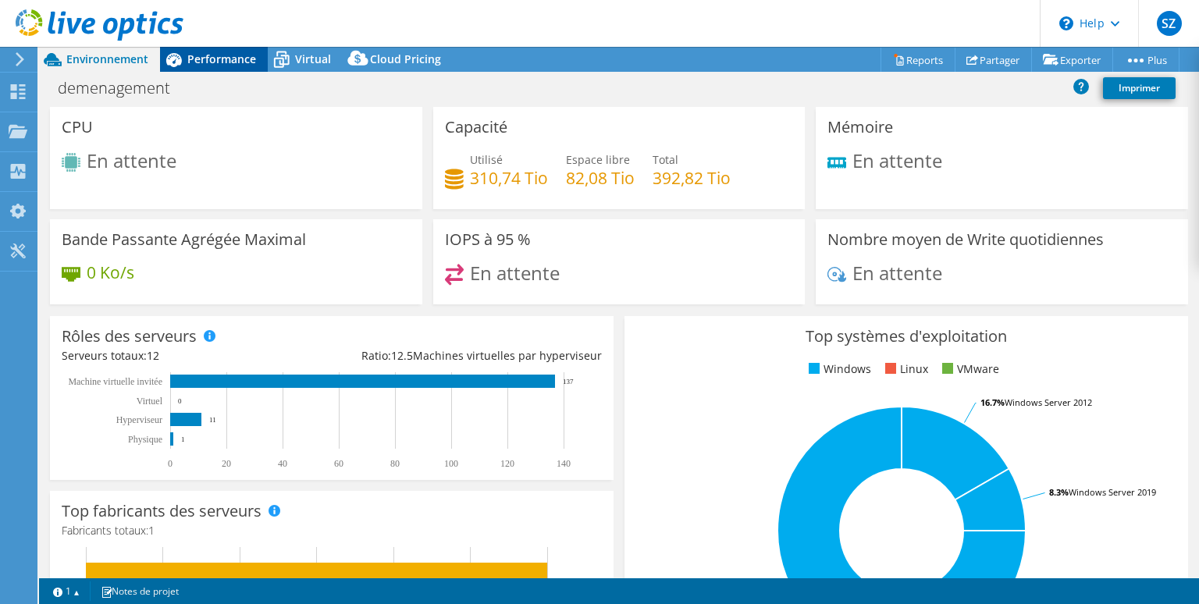
click at [228, 59] on span "Performance" at bounding box center [221, 59] width 69 height 15
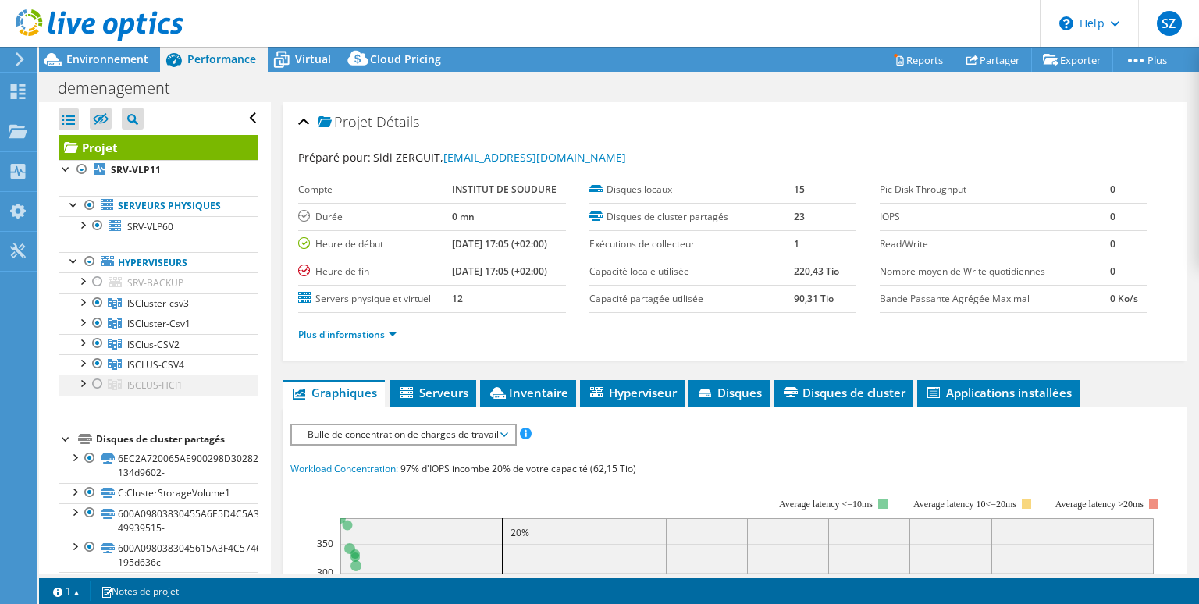
click at [92, 383] on div at bounding box center [98, 384] width 16 height 19
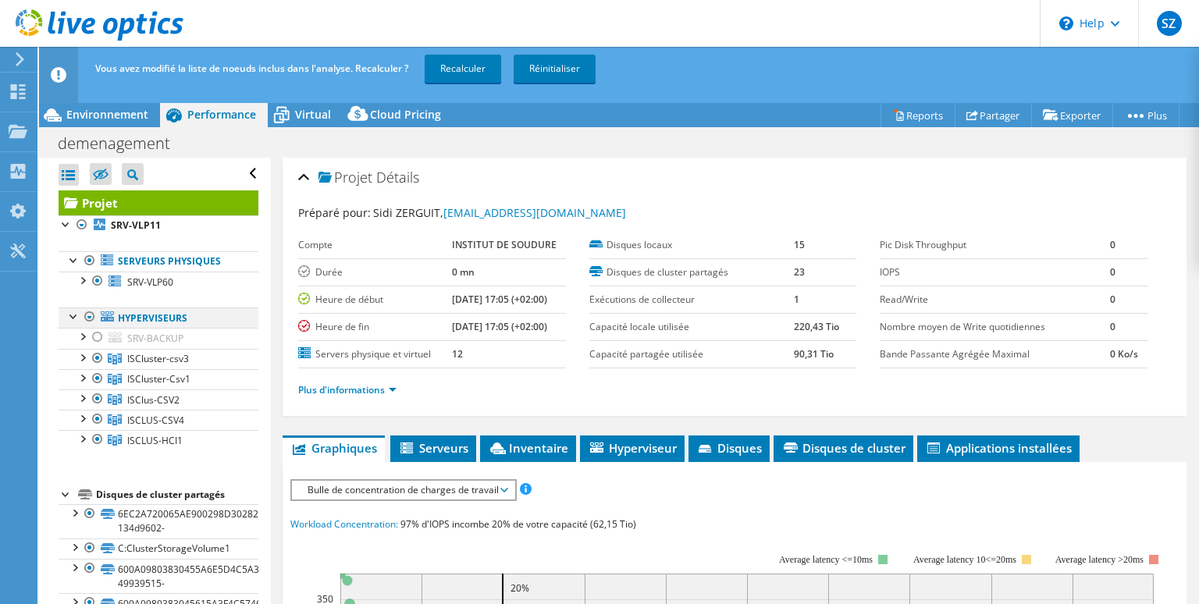
click at [92, 315] on div at bounding box center [90, 317] width 16 height 19
click at [90, 314] on div at bounding box center [90, 317] width 16 height 19
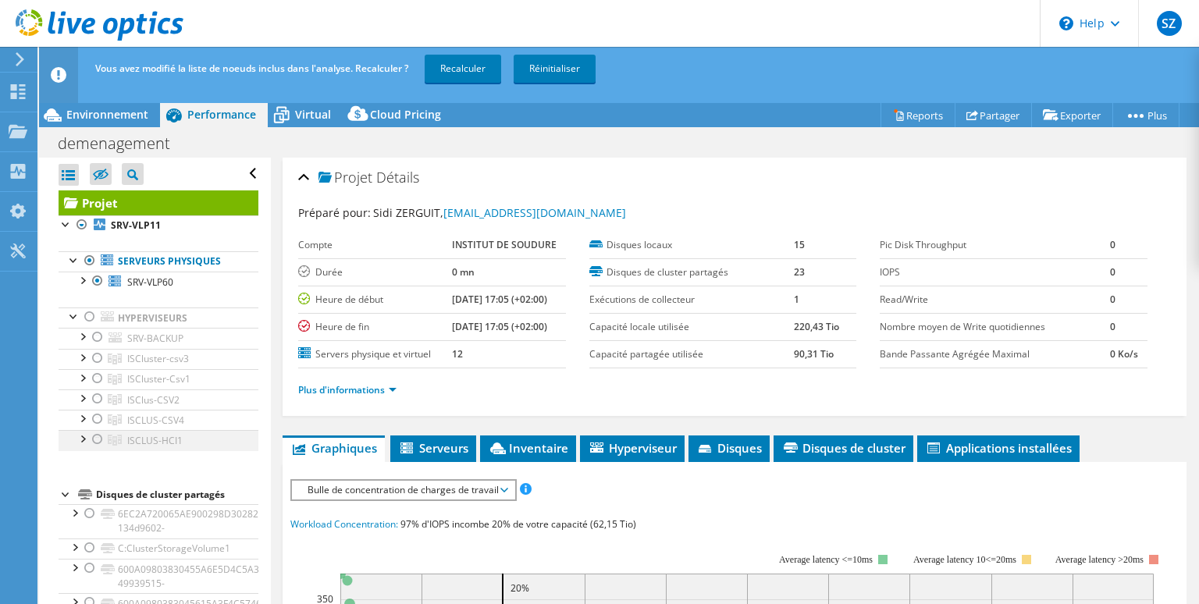
click at [99, 439] on div at bounding box center [98, 439] width 16 height 19
click at [469, 61] on link "Recalculer" at bounding box center [463, 69] width 77 height 28
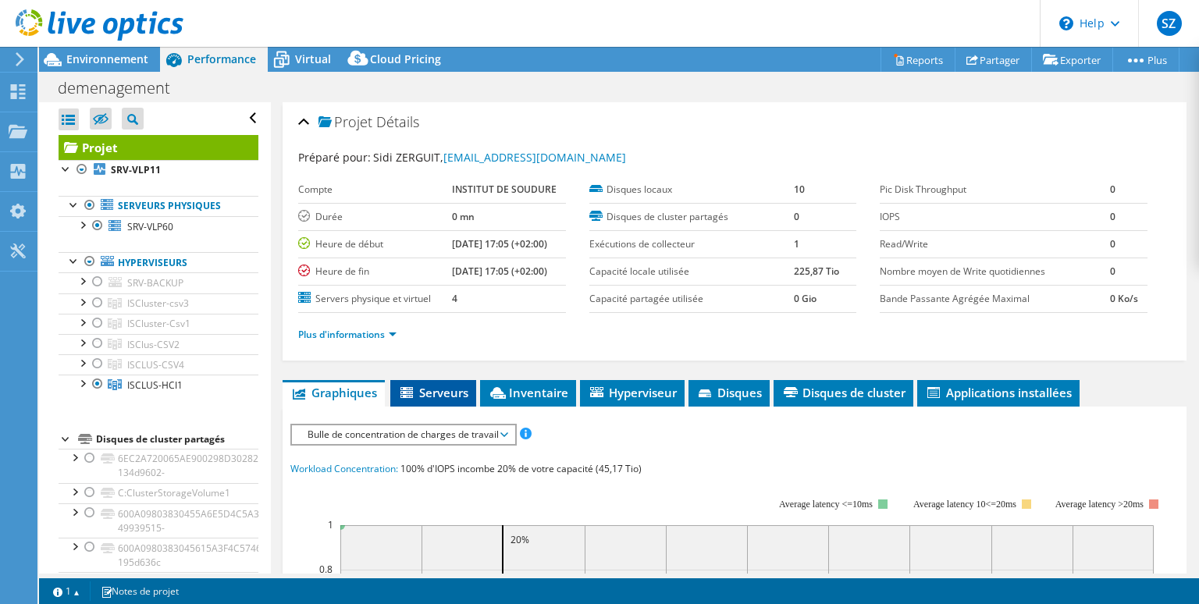
click at [432, 400] on li "Serveurs" at bounding box center [433, 393] width 86 height 27
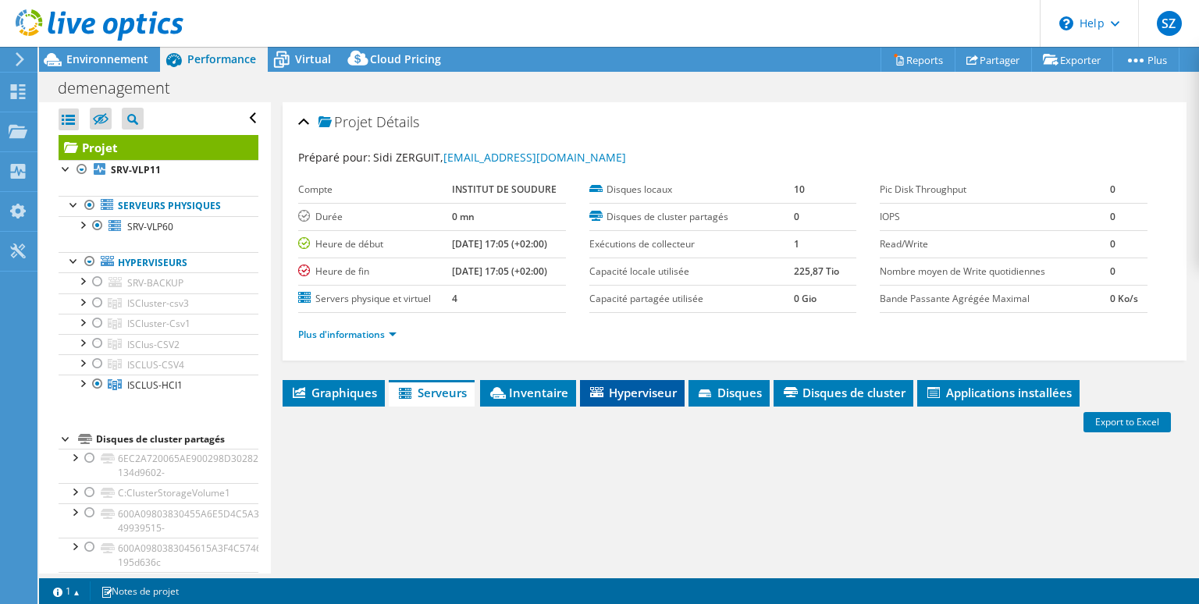
scroll to position [222, 0]
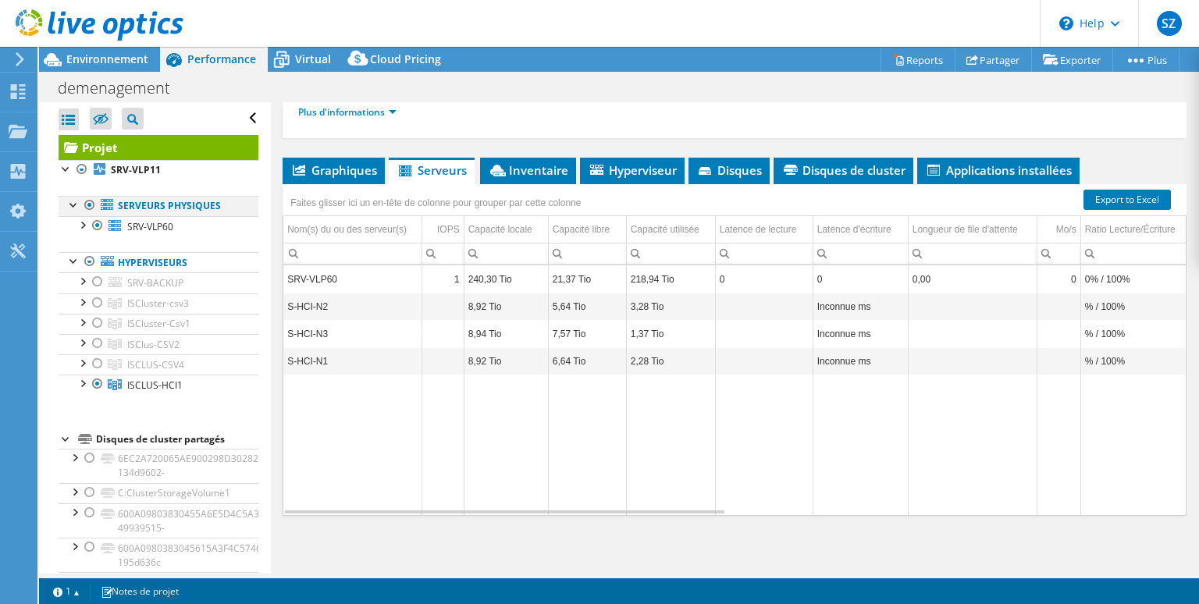
click at [89, 202] on div at bounding box center [90, 205] width 16 height 19
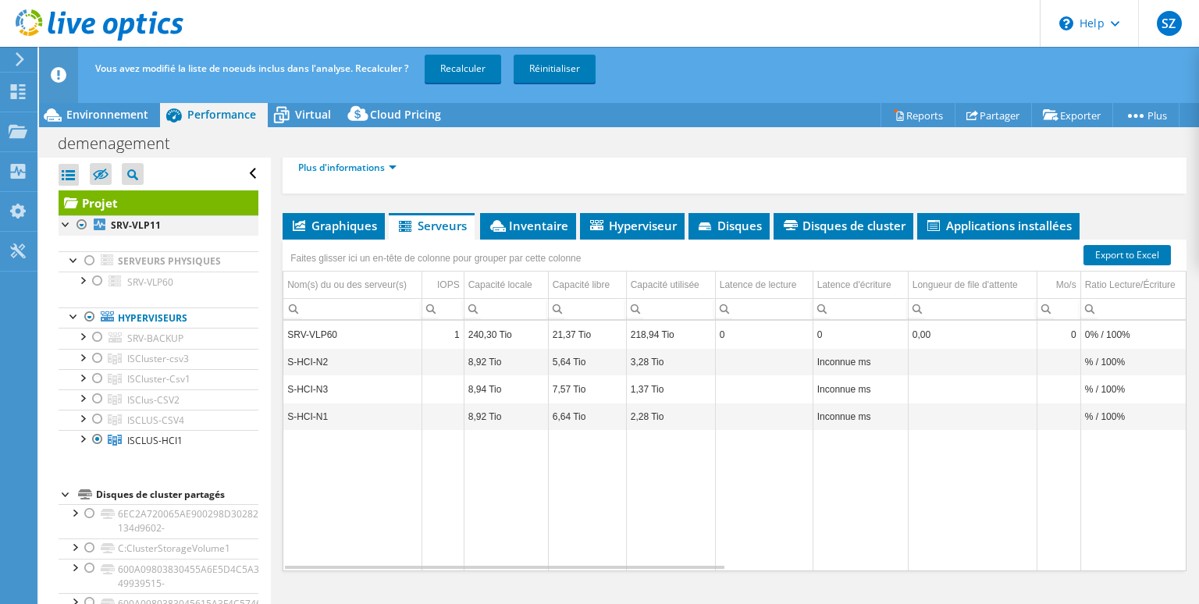
click at [84, 225] on div at bounding box center [82, 224] width 16 height 19
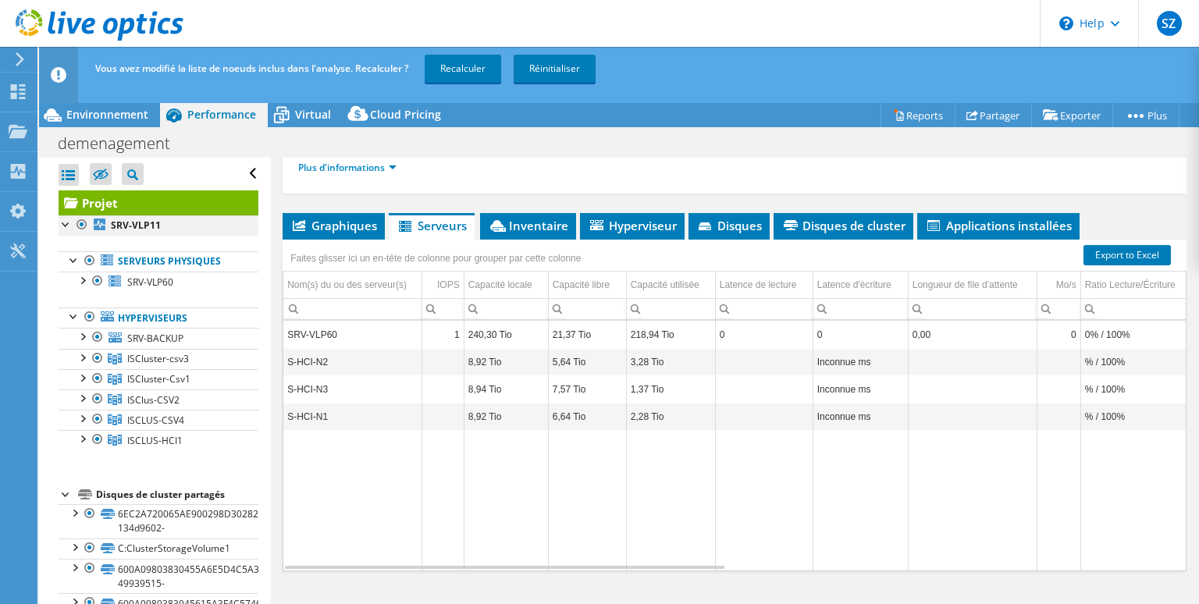
click at [83, 225] on div at bounding box center [82, 224] width 16 height 19
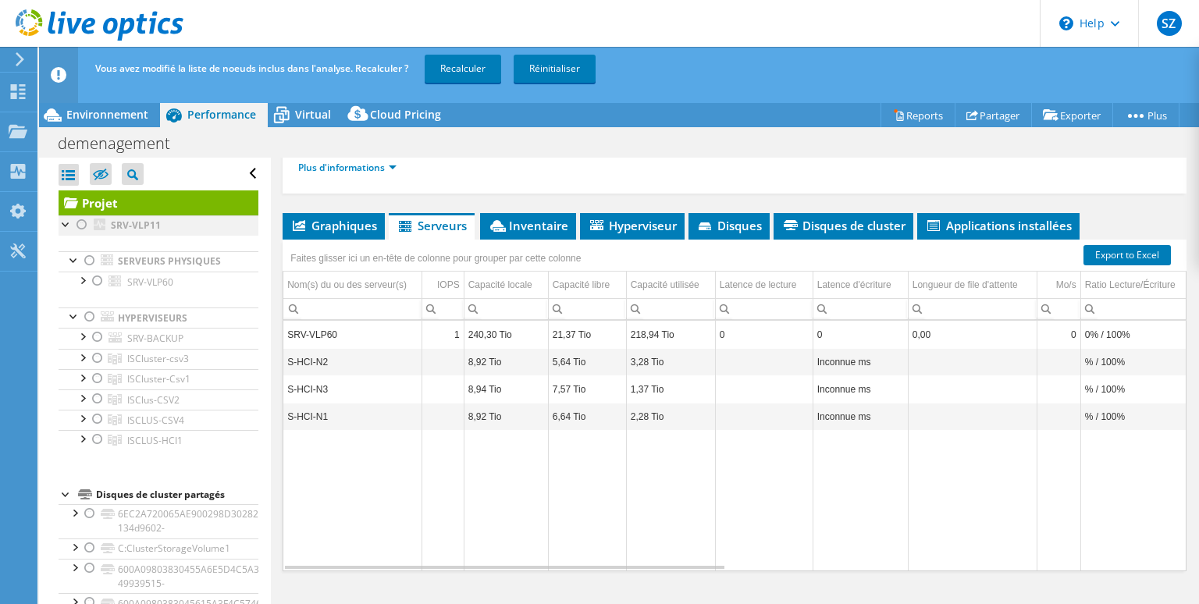
click at [82, 225] on div at bounding box center [82, 224] width 16 height 19
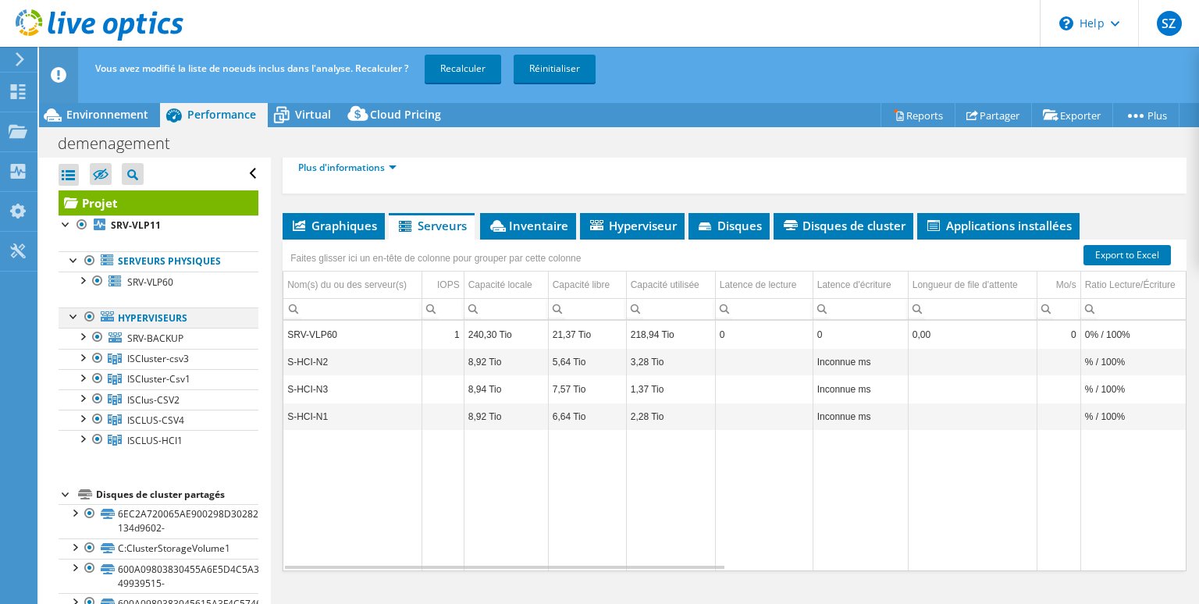
click at [87, 313] on div at bounding box center [90, 317] width 16 height 19
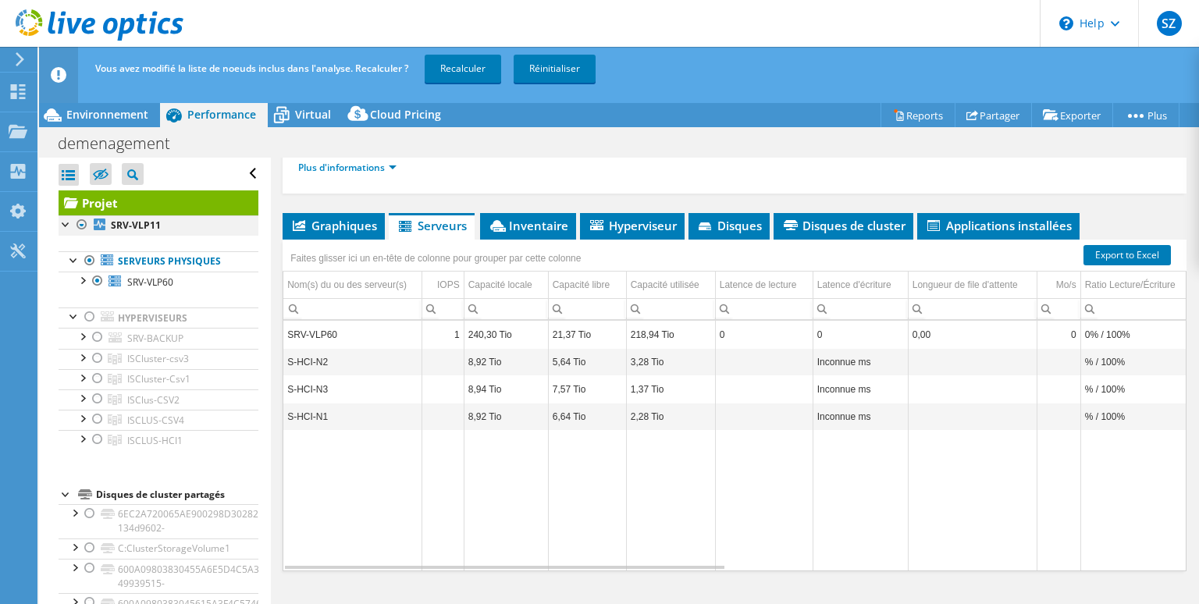
click at [81, 222] on div at bounding box center [82, 224] width 16 height 19
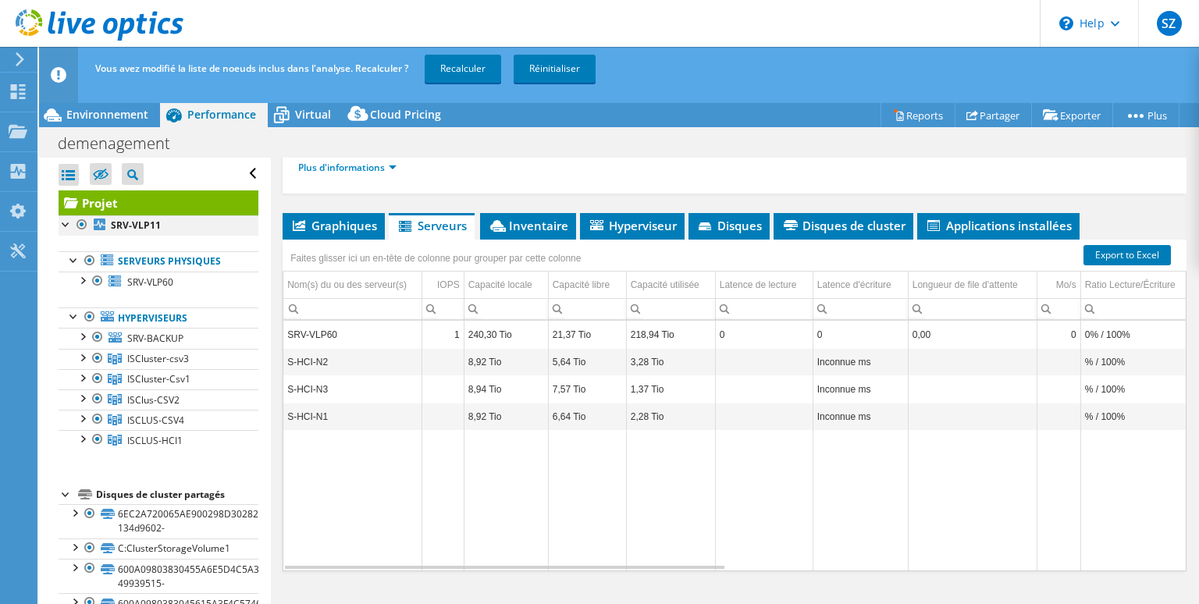
click at [84, 222] on div at bounding box center [82, 224] width 16 height 19
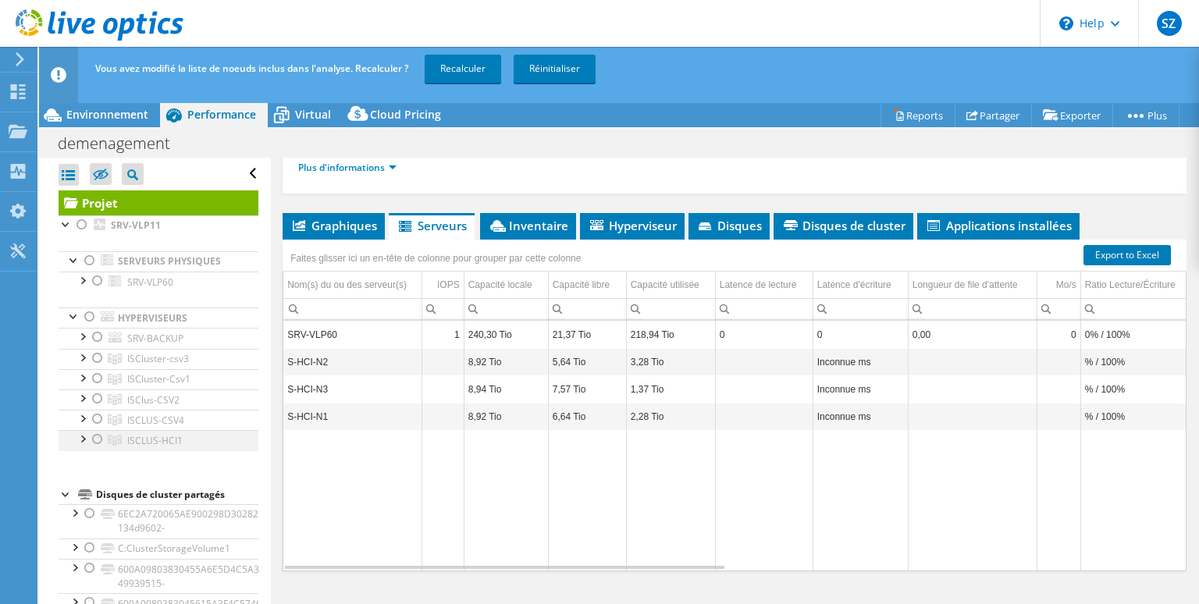
click at [101, 440] on div at bounding box center [98, 439] width 16 height 19
click at [84, 436] on div at bounding box center [82, 438] width 16 height 16
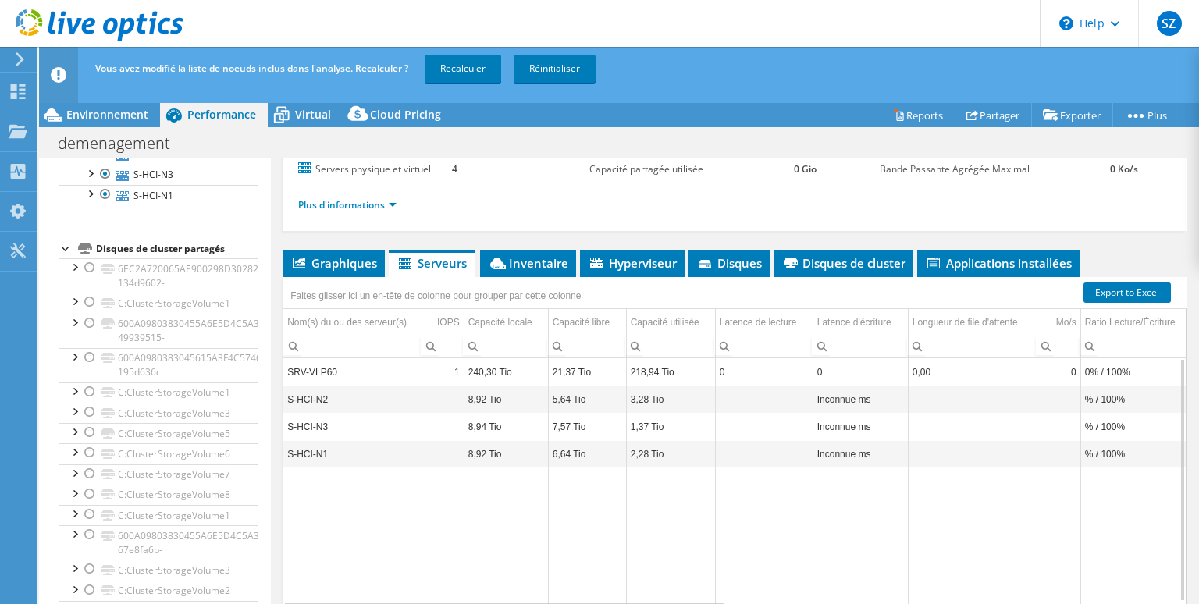
scroll to position [0, 0]
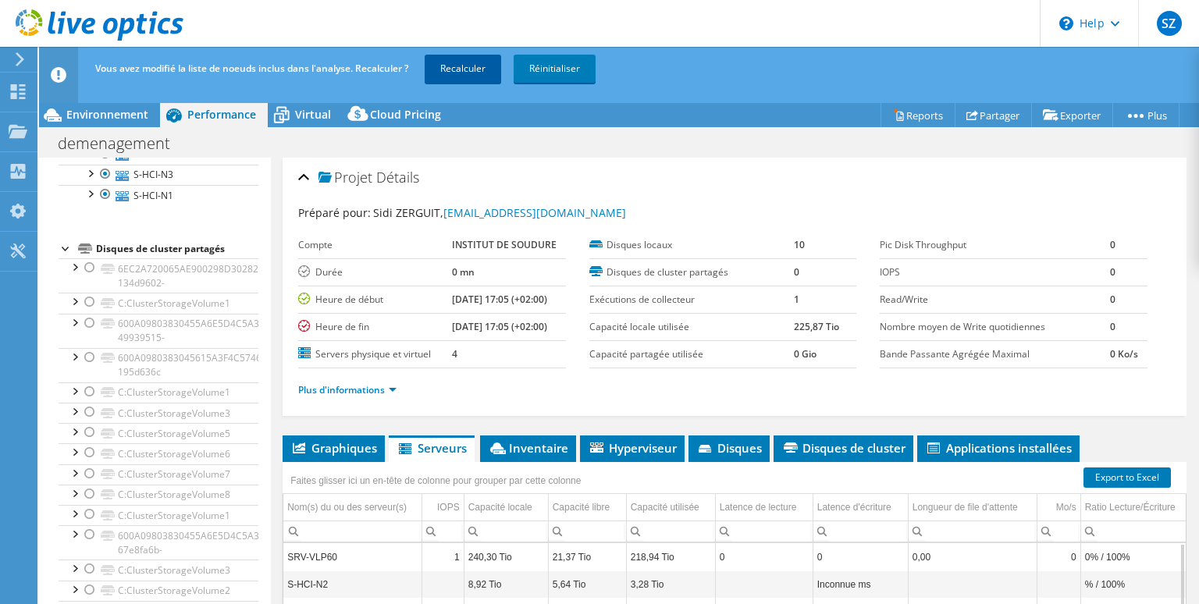
click at [458, 73] on link "Recalculer" at bounding box center [463, 69] width 77 height 28
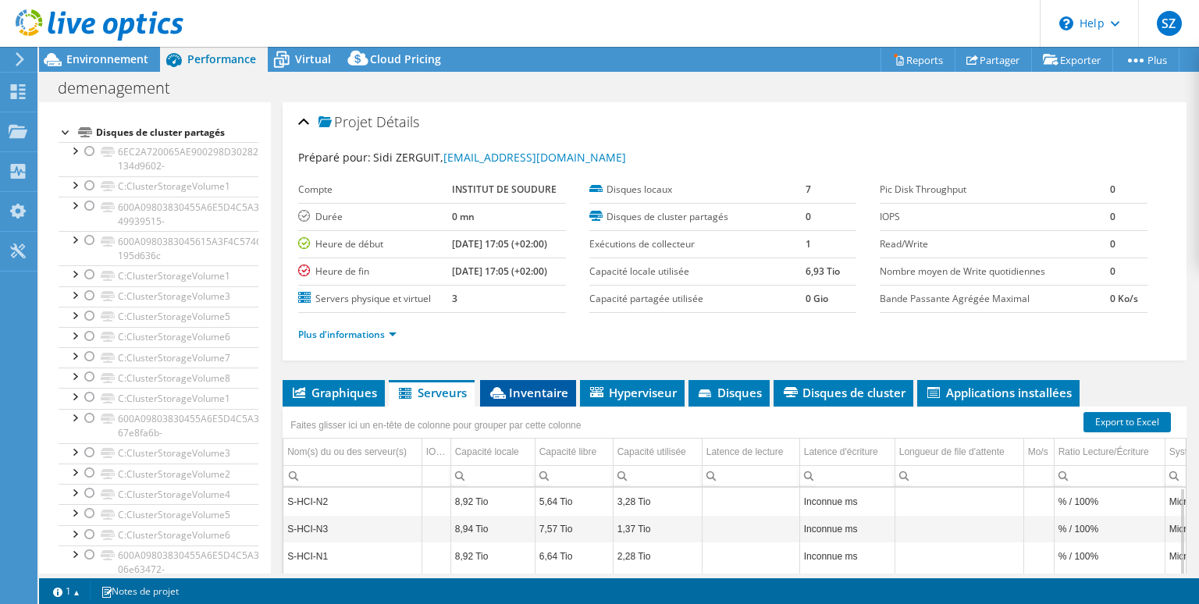
click at [532, 393] on span "Inventaire" at bounding box center [528, 393] width 80 height 16
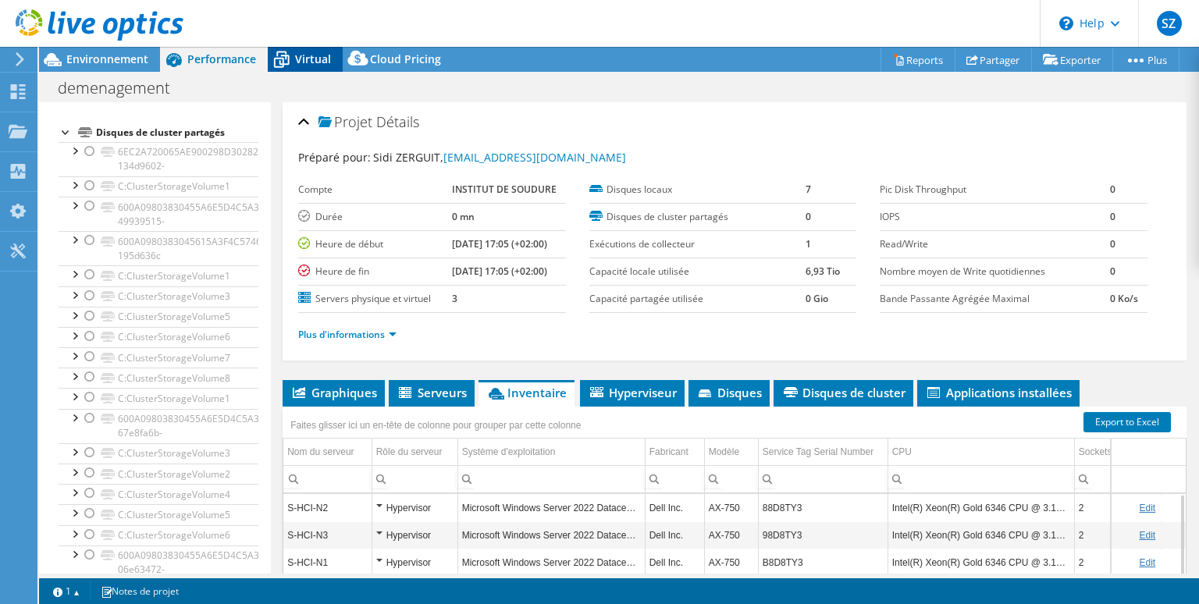
click at [308, 59] on span "Virtual" at bounding box center [313, 59] width 36 height 15
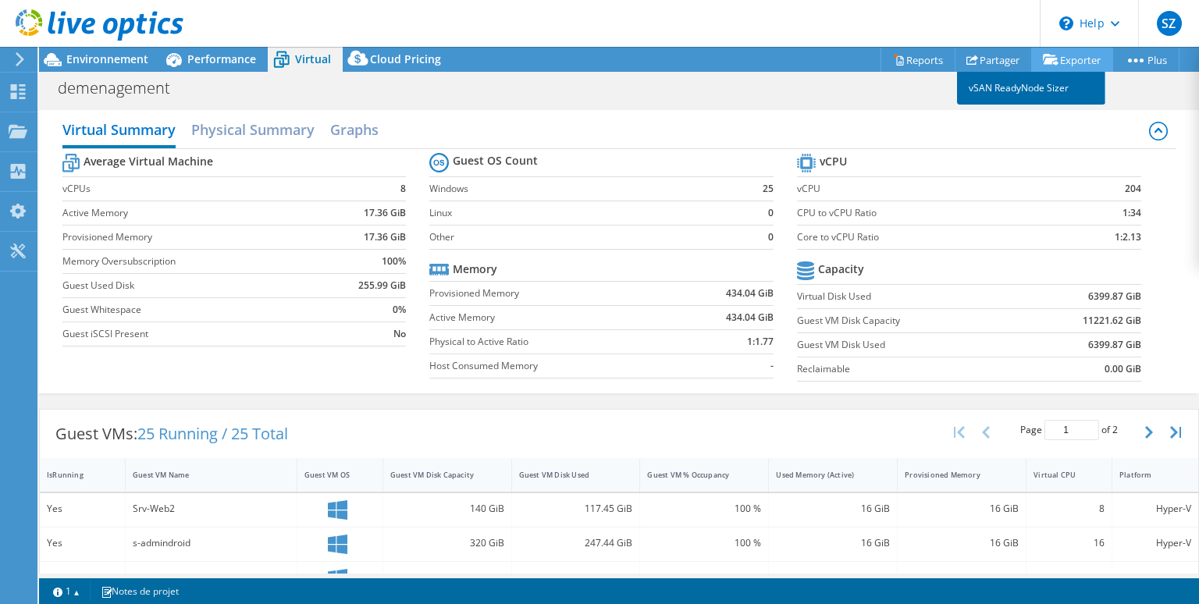
click at [1024, 91] on link "vSAN ReadyNode Sizer" at bounding box center [1031, 88] width 148 height 33
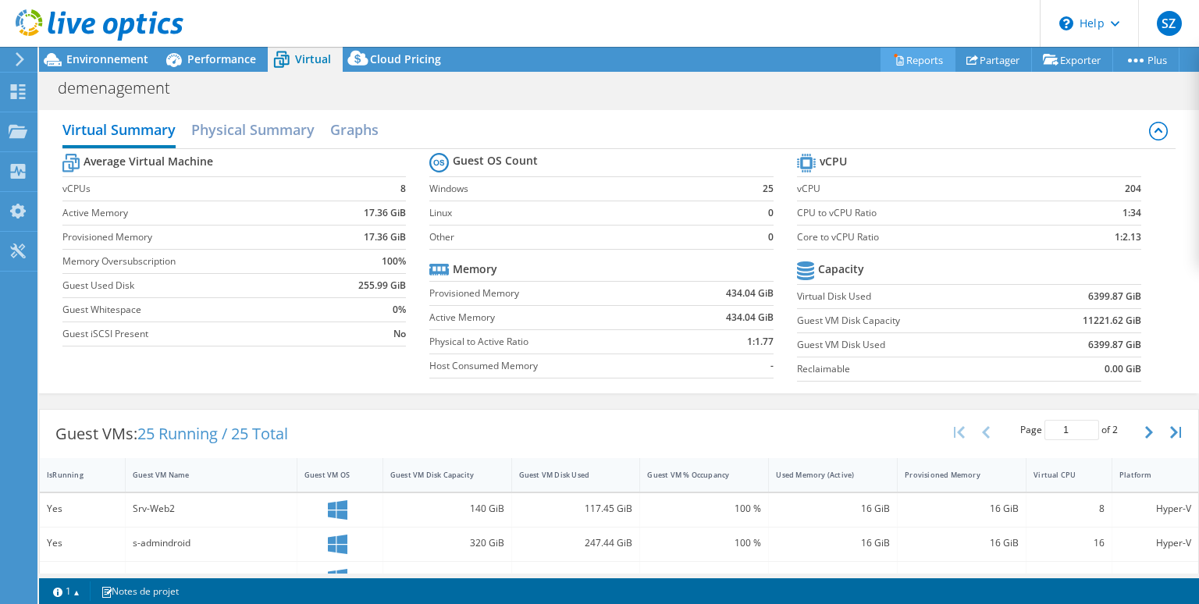
click at [893, 55] on icon at bounding box center [899, 60] width 12 height 12
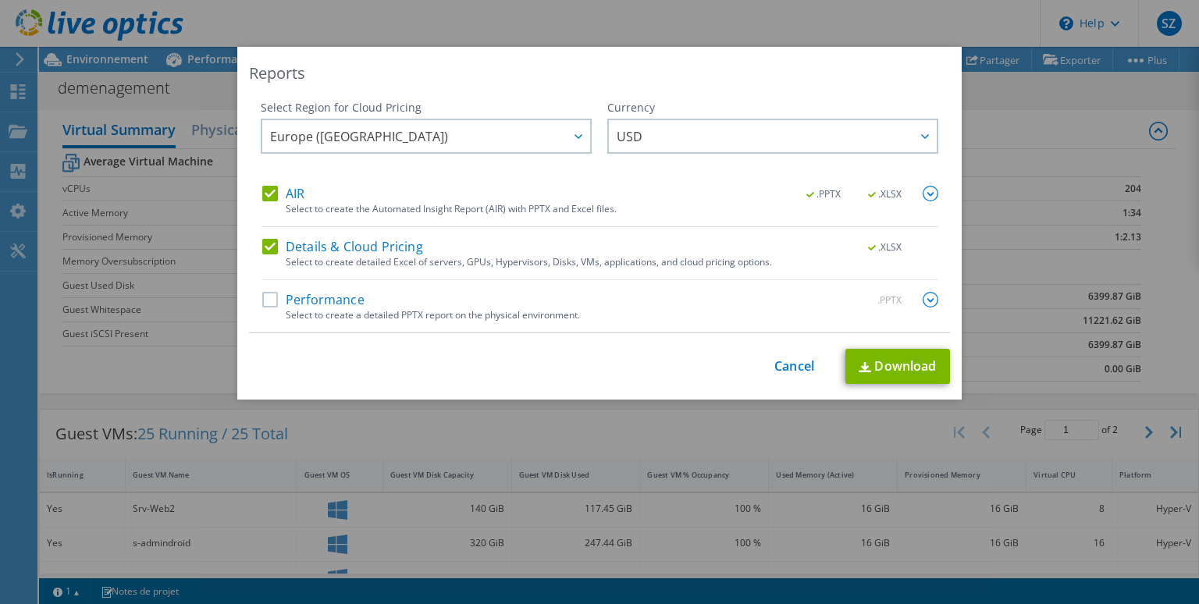
click at [281, 301] on label "Performance" at bounding box center [313, 300] width 102 height 16
click at [0, 0] on input "Performance" at bounding box center [0, 0] width 0 height 0
click at [271, 250] on label "Details & Cloud Pricing" at bounding box center [342, 247] width 161 height 16
click at [0, 0] on input "Details & Cloud Pricing" at bounding box center [0, 0] width 0 height 0
click at [278, 193] on label "AIR" at bounding box center [283, 194] width 42 height 16
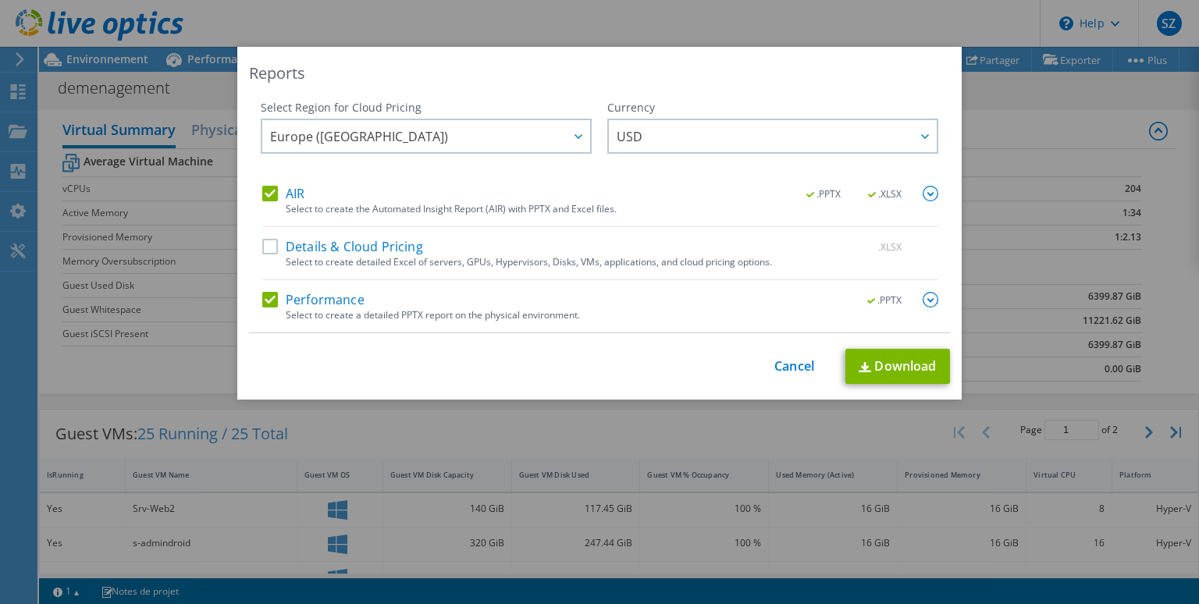
click at [0, 0] on input "AIR" at bounding box center [0, 0] width 0 height 0
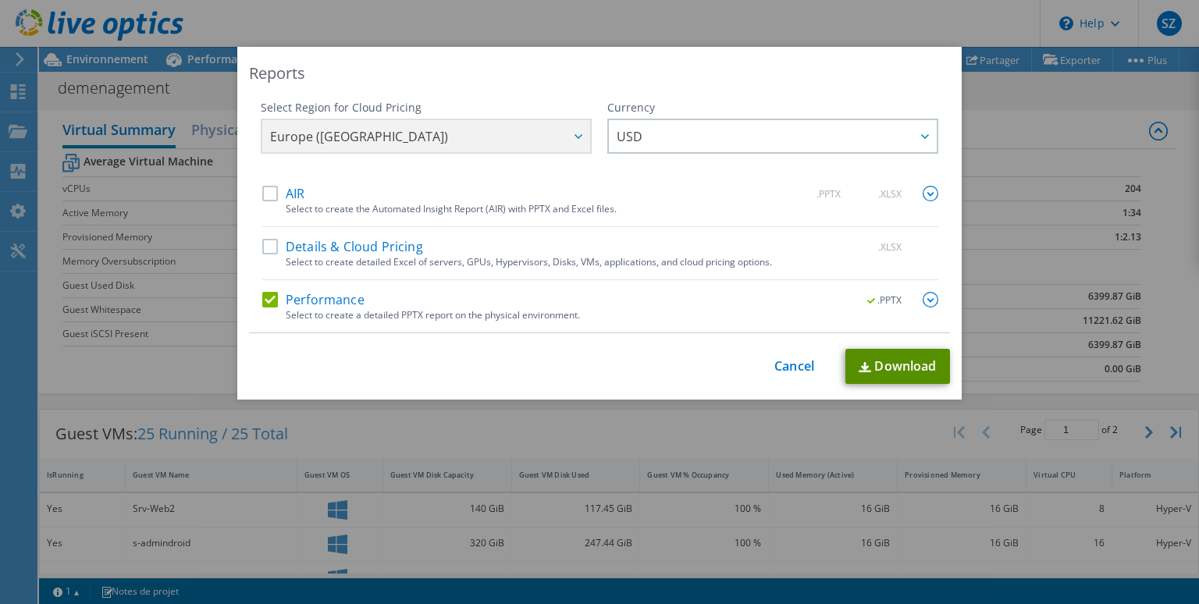
click at [926, 368] on link "Download" at bounding box center [897, 366] width 105 height 35
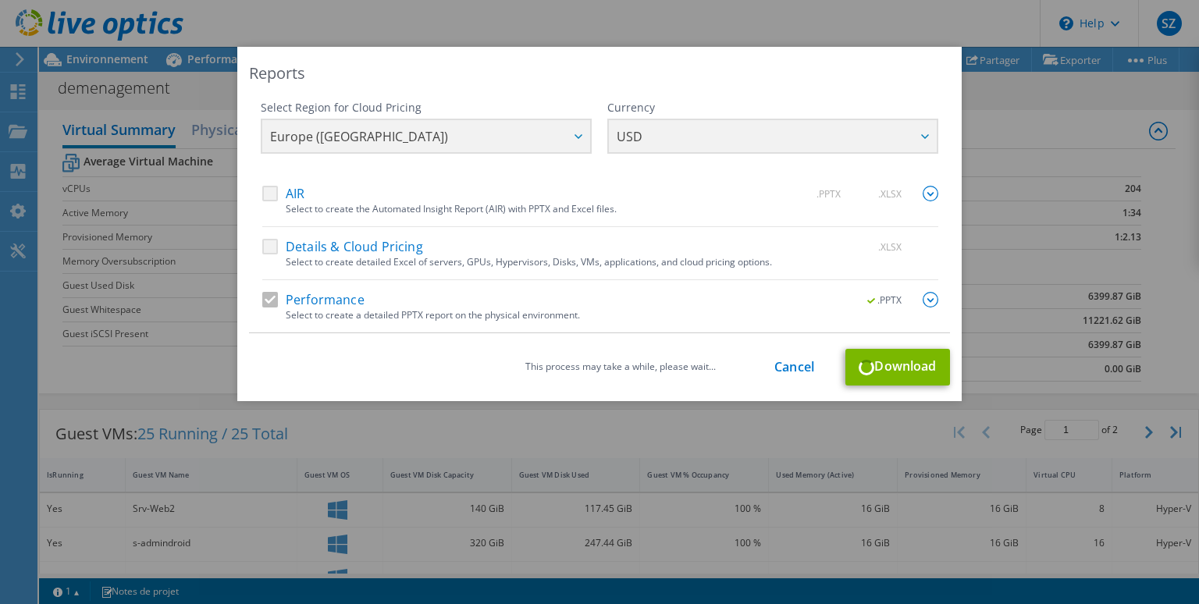
click at [933, 300] on img at bounding box center [931, 300] width 16 height 16
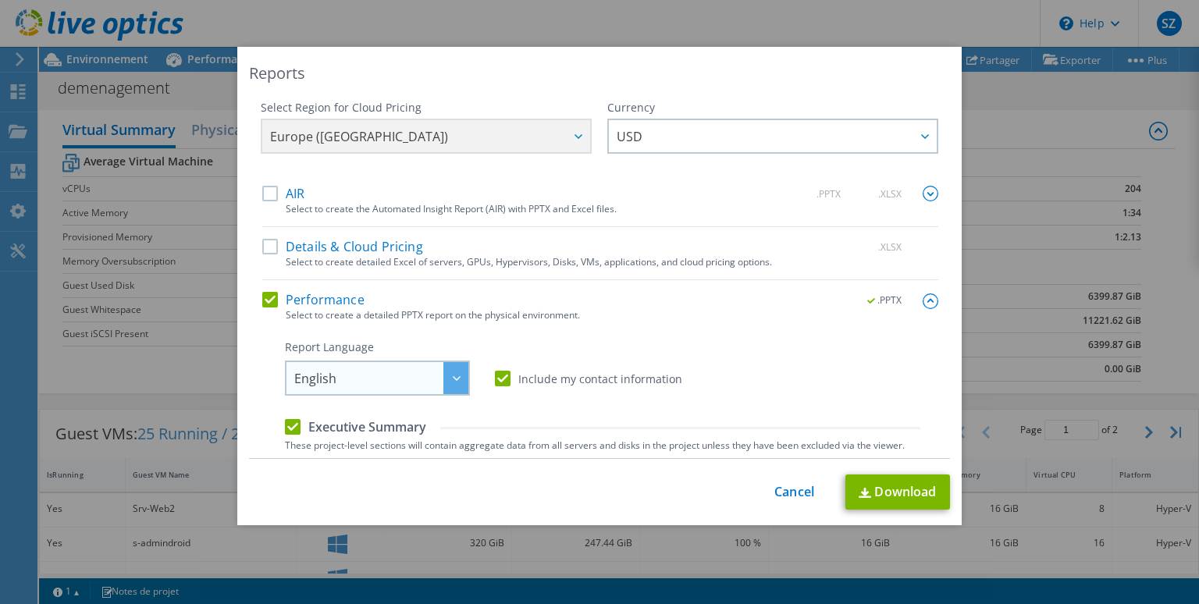
click at [450, 380] on div at bounding box center [455, 378] width 25 height 32
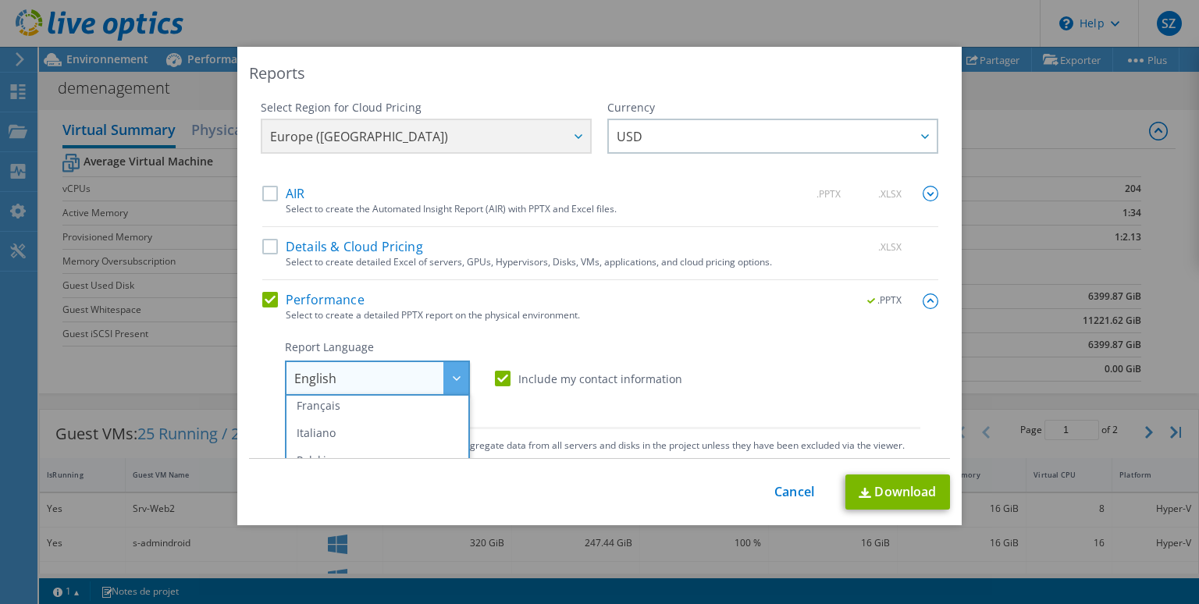
scroll to position [87, 0]
click at [368, 408] on li "Français" at bounding box center [377, 406] width 177 height 27
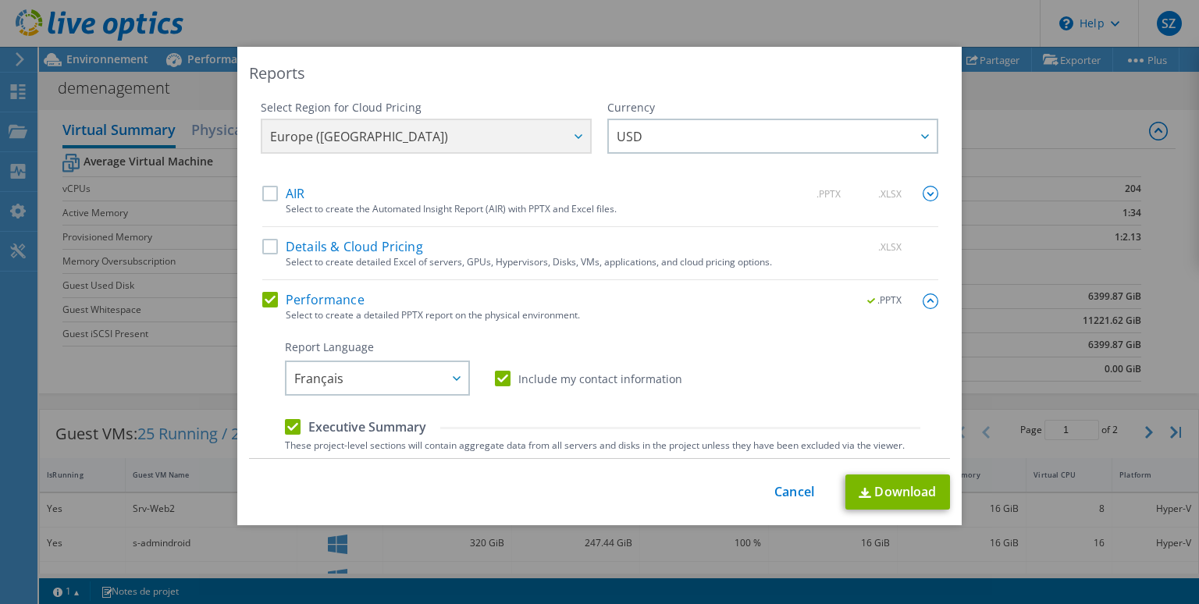
click at [498, 383] on label "Include my contact information" at bounding box center [588, 379] width 187 height 16
click at [0, 0] on input "Include my contact information" at bounding box center [0, 0] width 0 height 0
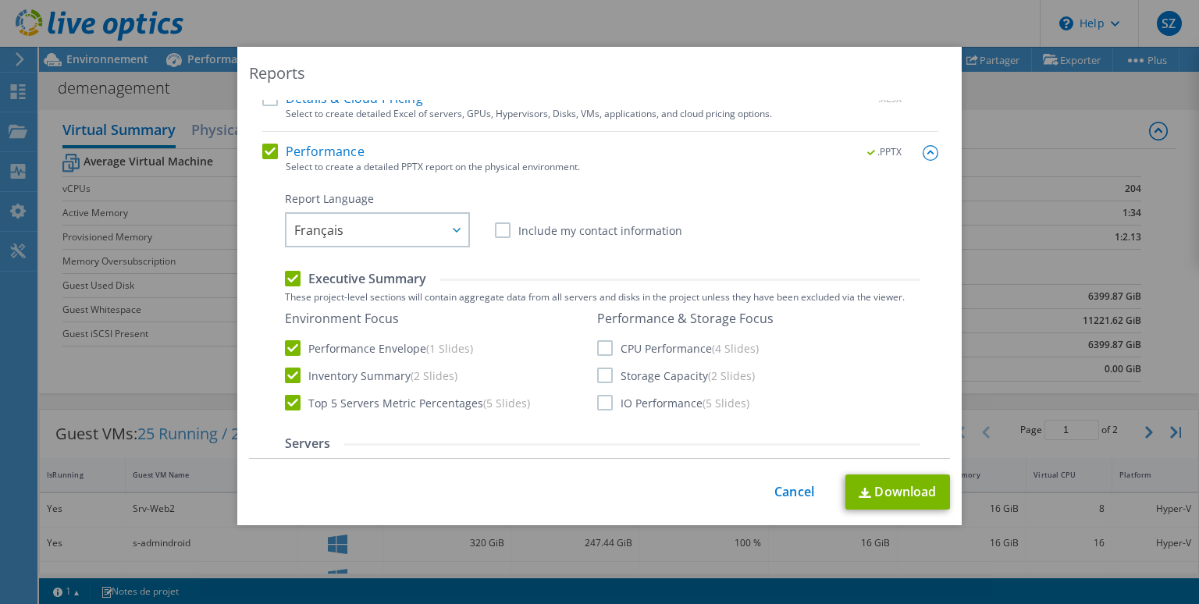
scroll to position [153, 0]
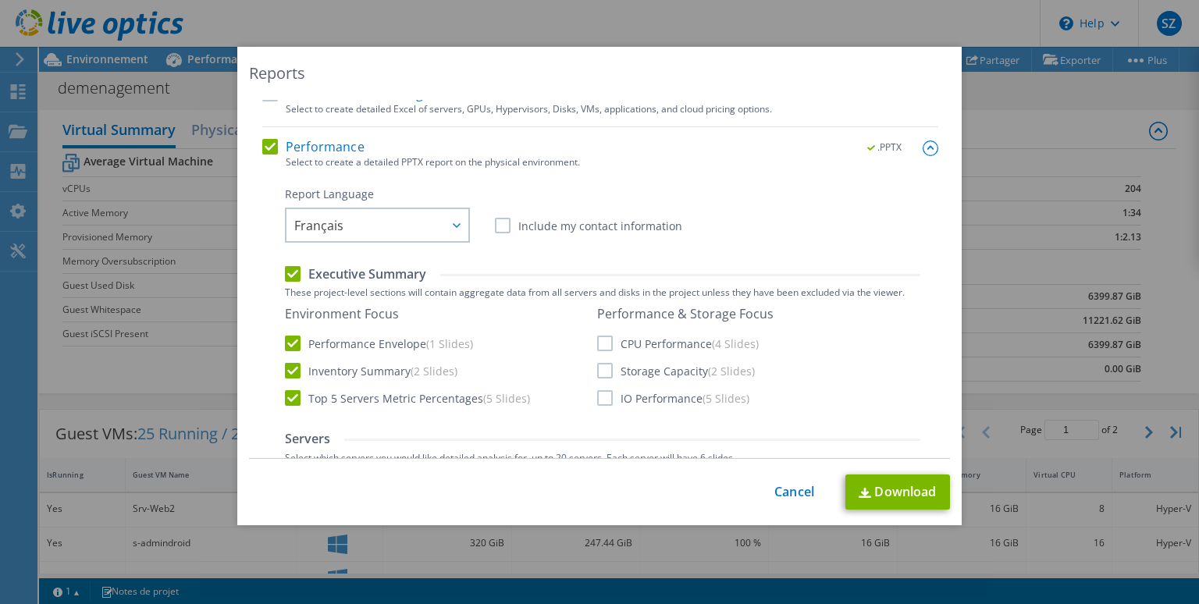
click at [294, 273] on label "Executive Summary" at bounding box center [355, 273] width 141 height 17
click at [0, 0] on input "Executive Summary" at bounding box center [0, 0] width 0 height 0
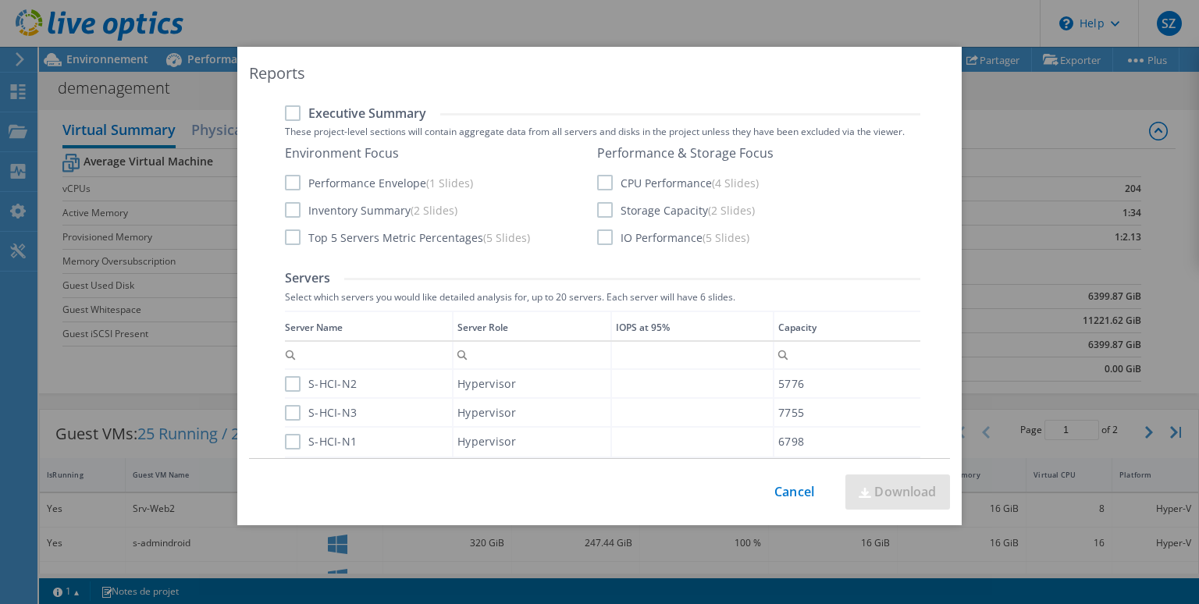
scroll to position [384, 0]
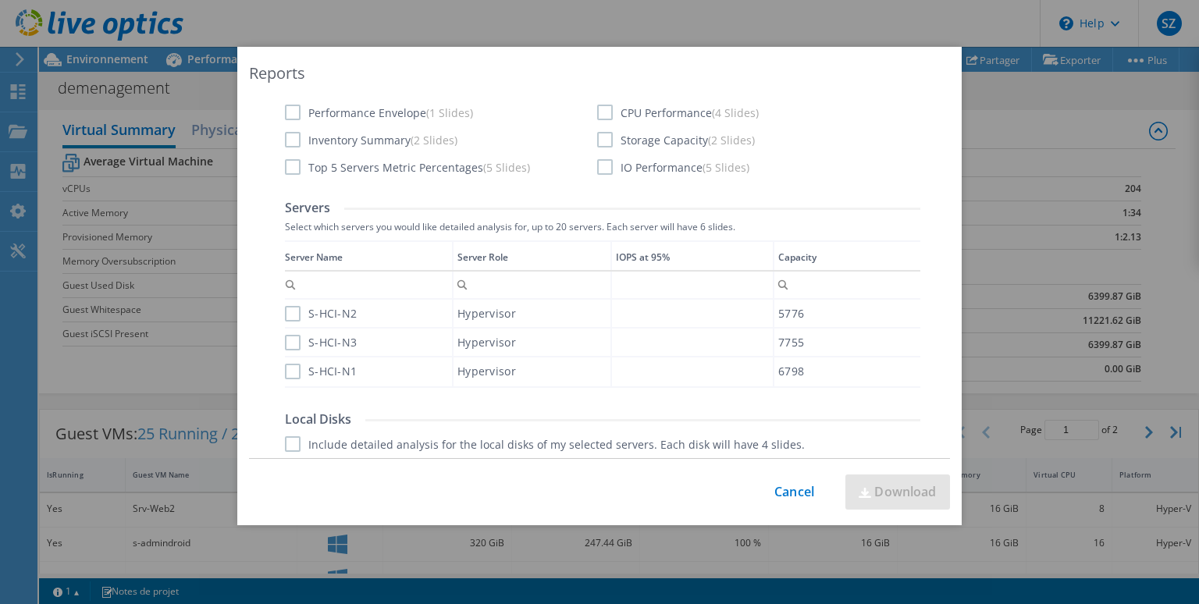
click at [293, 313] on label "S-HCI-N2" at bounding box center [321, 314] width 72 height 16
click at [0, 0] on input "S-HCI-N2" at bounding box center [0, 0] width 0 height 0
click at [288, 346] on label "S-HCI-N3" at bounding box center [321, 343] width 72 height 16
click at [0, 0] on input "S-HCI-N3" at bounding box center [0, 0] width 0 height 0
click at [289, 374] on label "S-HCI-N1" at bounding box center [321, 372] width 72 height 16
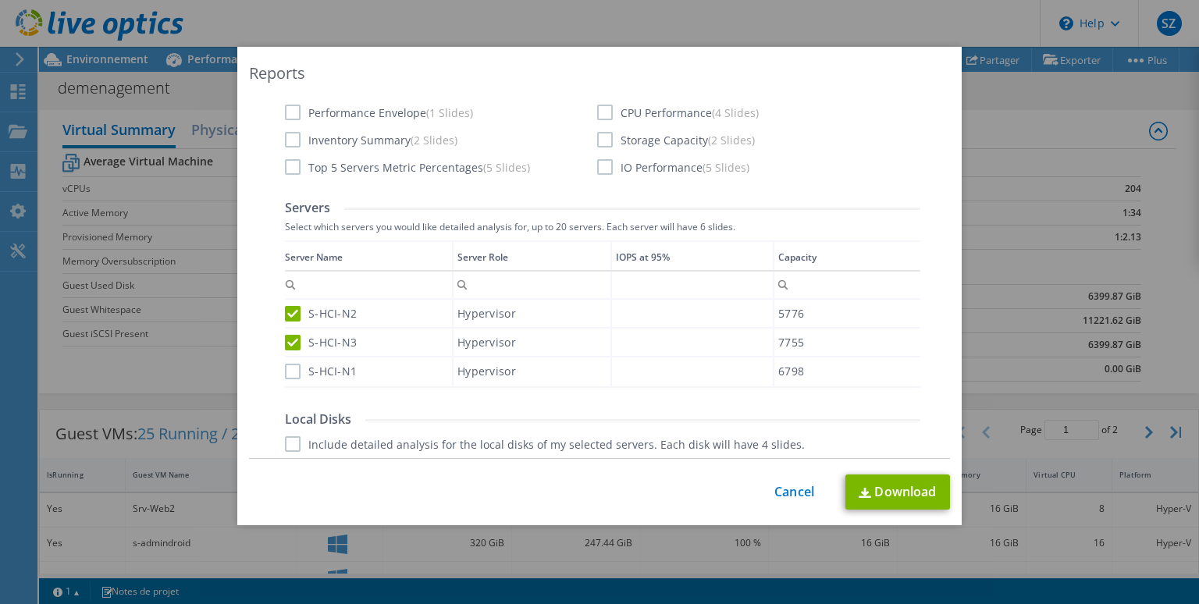
click at [0, 0] on input "S-HCI-N1" at bounding box center [0, 0] width 0 height 0
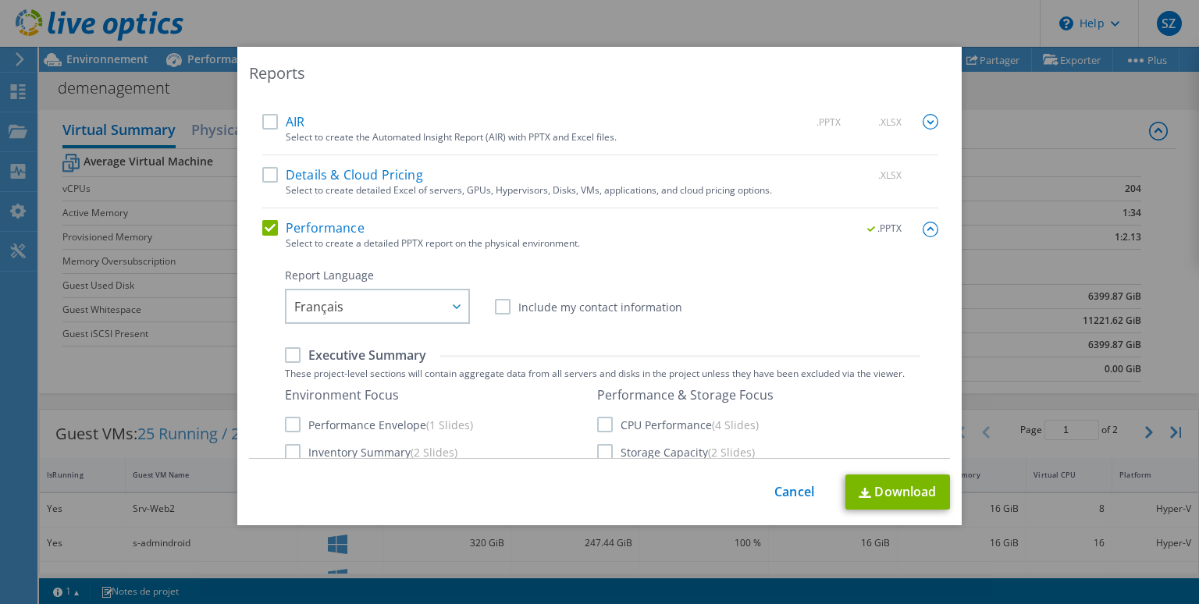
scroll to position [62, 0]
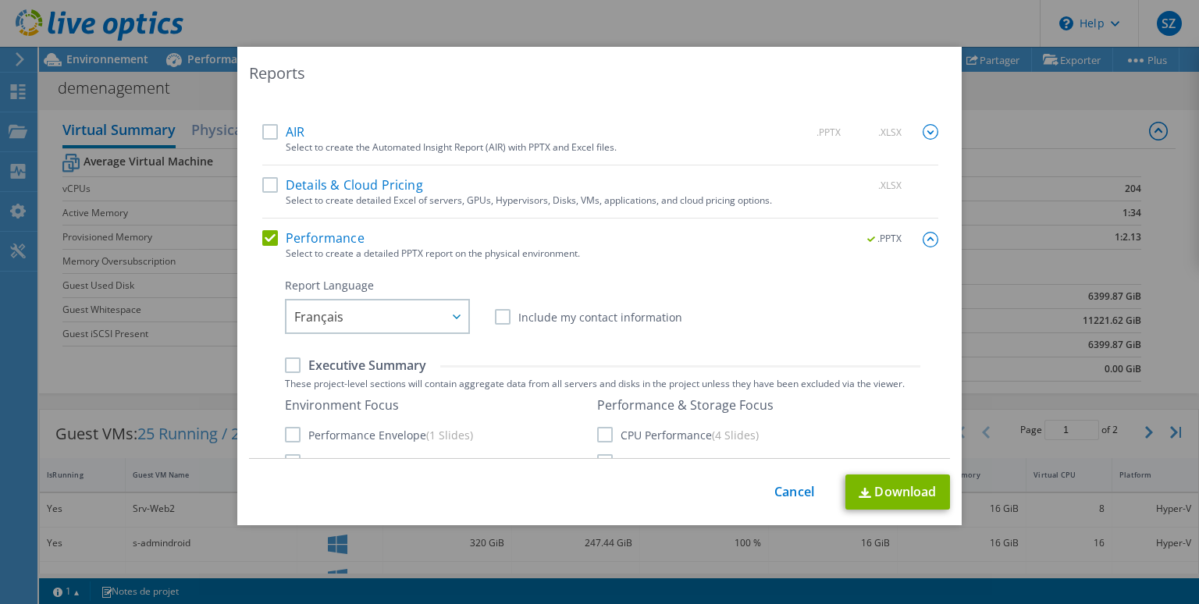
click at [275, 235] on label "Performance" at bounding box center [313, 238] width 102 height 16
click at [0, 0] on input "Performance" at bounding box center [0, 0] width 0 height 0
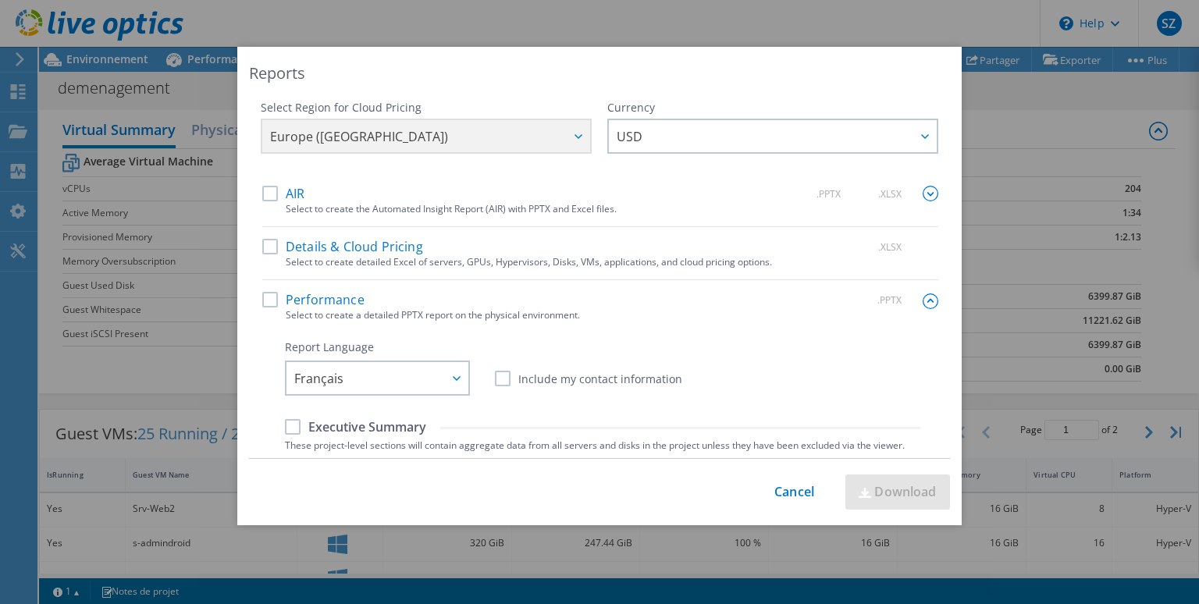
click at [276, 251] on label "Details & Cloud Pricing" at bounding box center [342, 247] width 161 height 16
click at [0, 0] on input "Details & Cloud Pricing" at bounding box center [0, 0] width 0 height 0
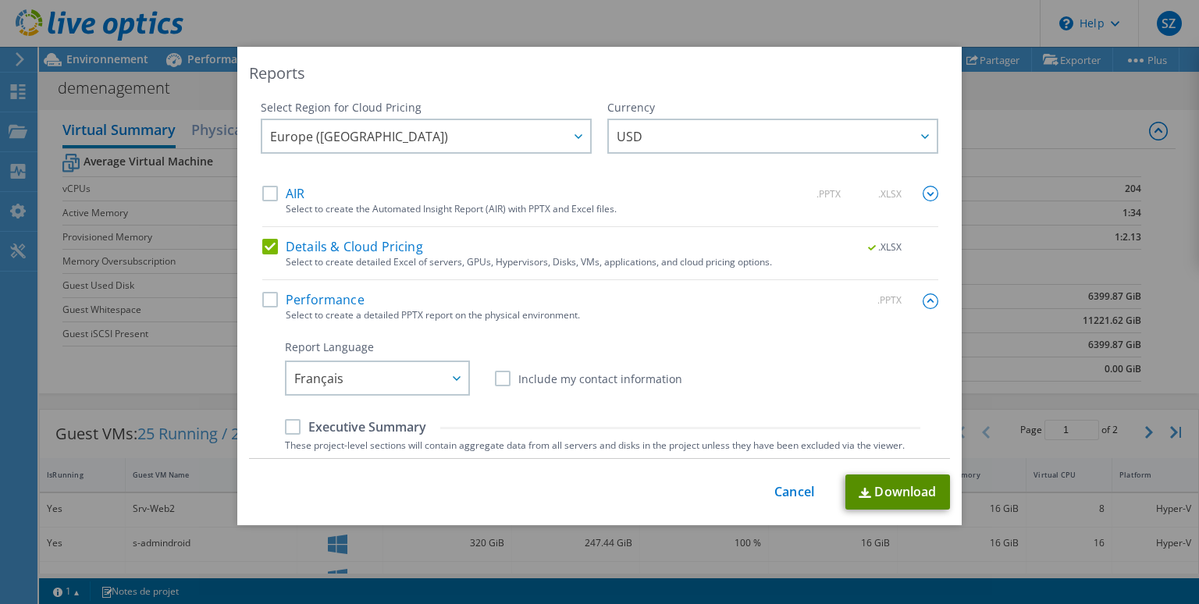
click at [897, 490] on link "Download" at bounding box center [897, 492] width 105 height 35
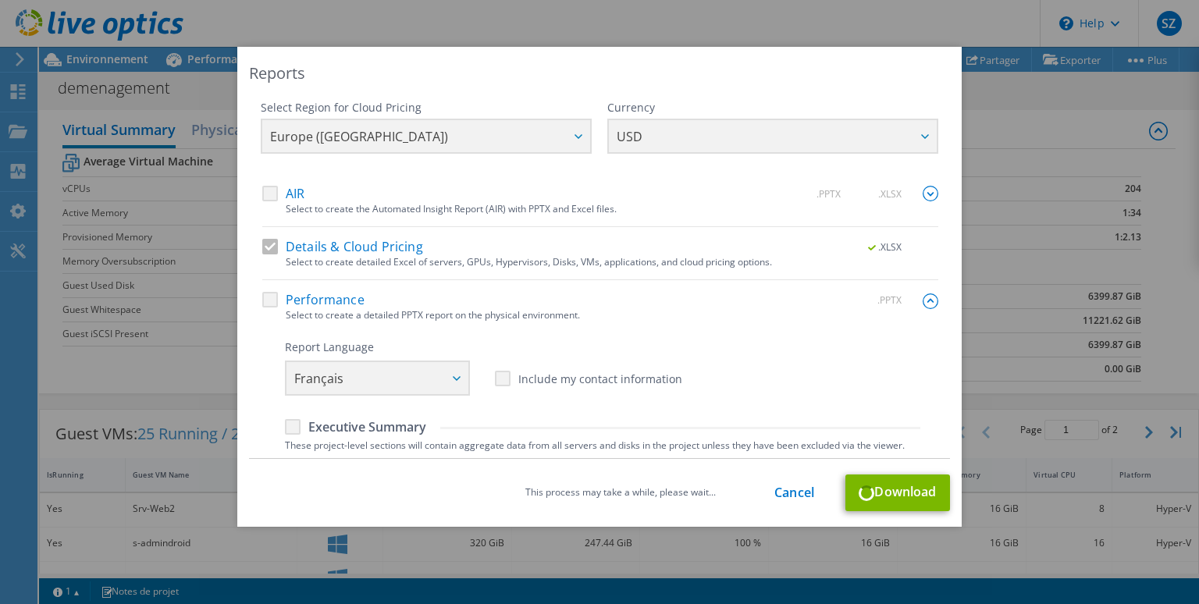
scroll to position [84, 0]
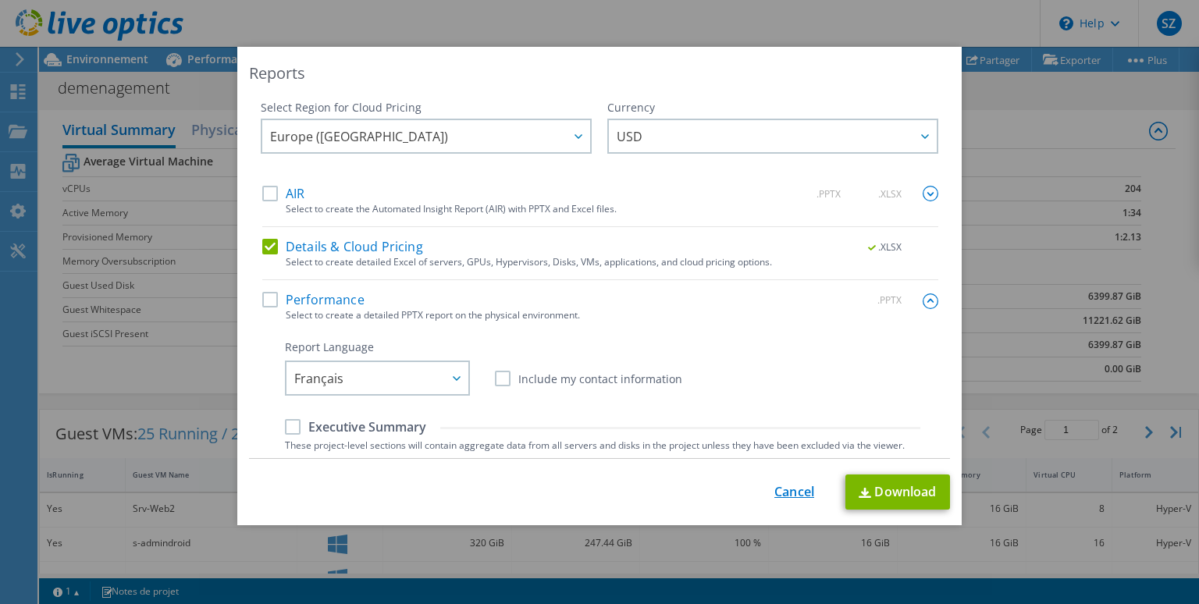
click at [801, 487] on link "Cancel" at bounding box center [794, 492] width 40 height 15
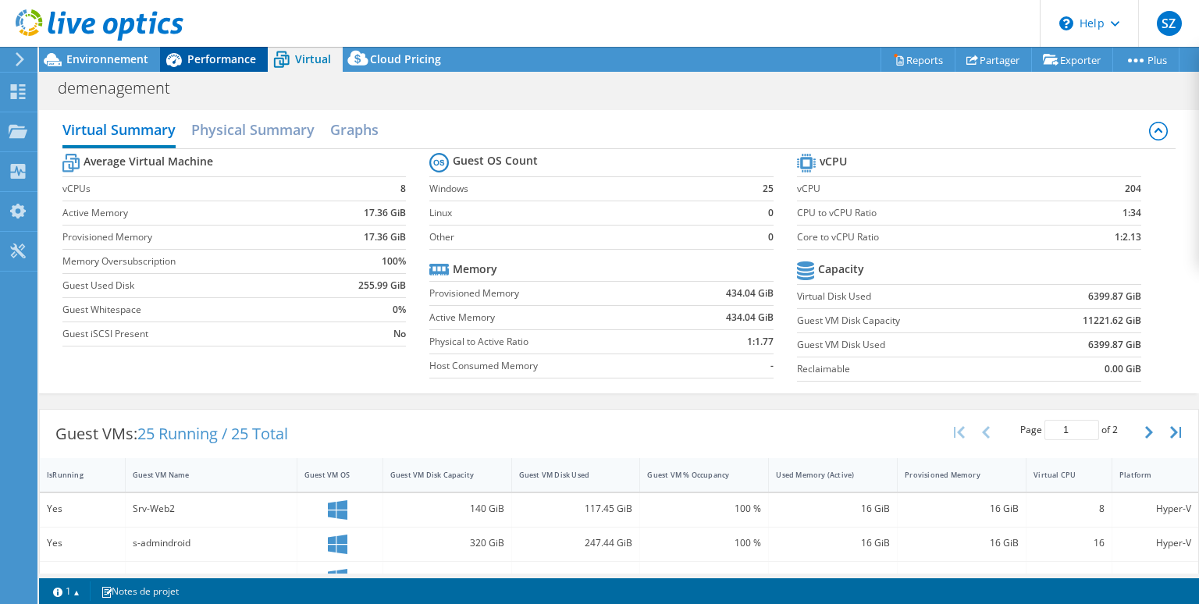
click at [215, 59] on span "Performance" at bounding box center [221, 59] width 69 height 15
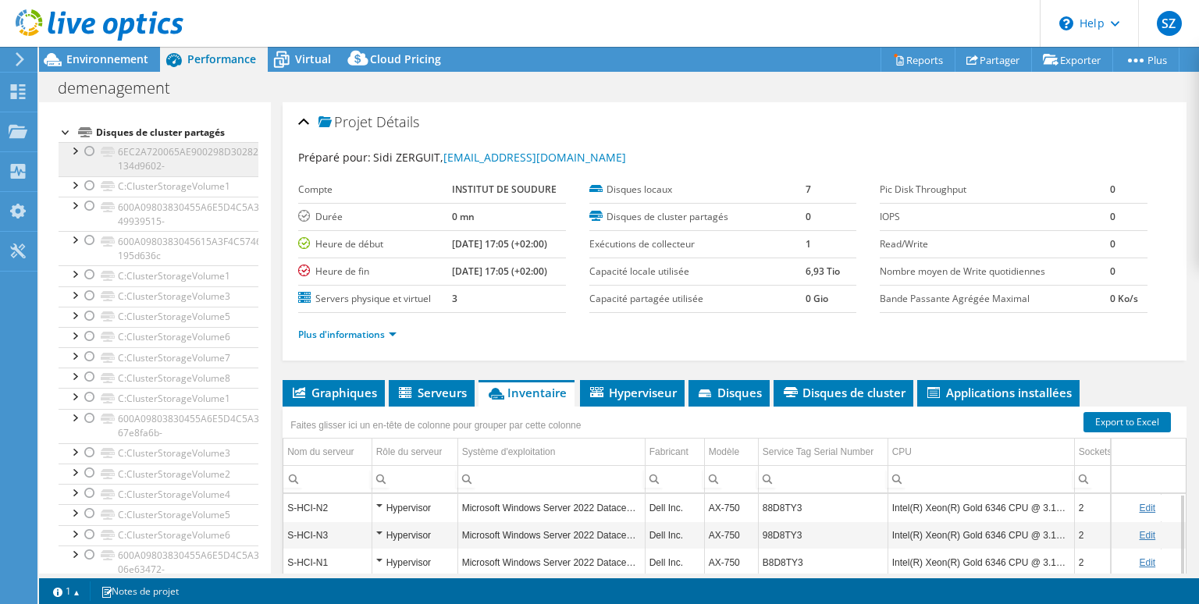
scroll to position [0, 0]
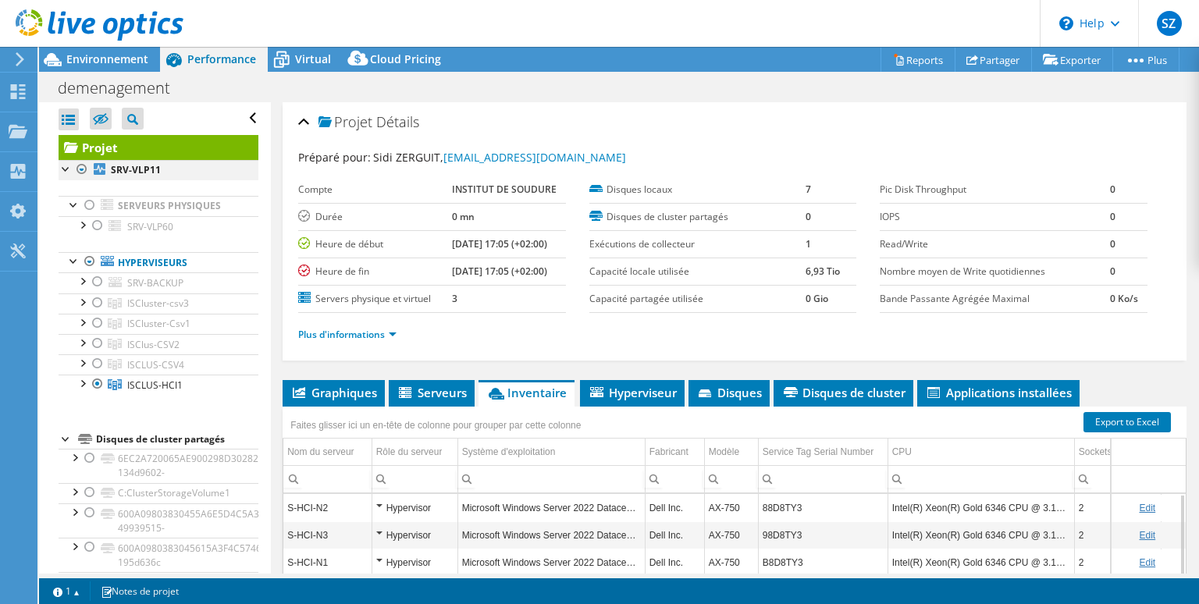
click at [83, 169] on div at bounding box center [82, 169] width 16 height 19
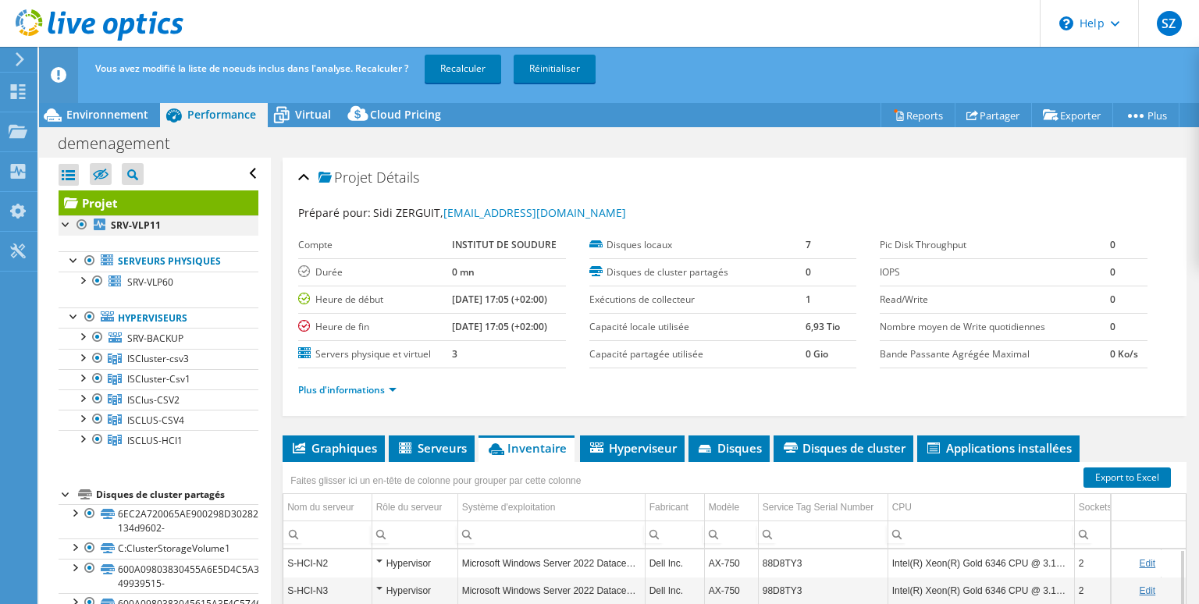
click at [80, 225] on div at bounding box center [82, 224] width 16 height 19
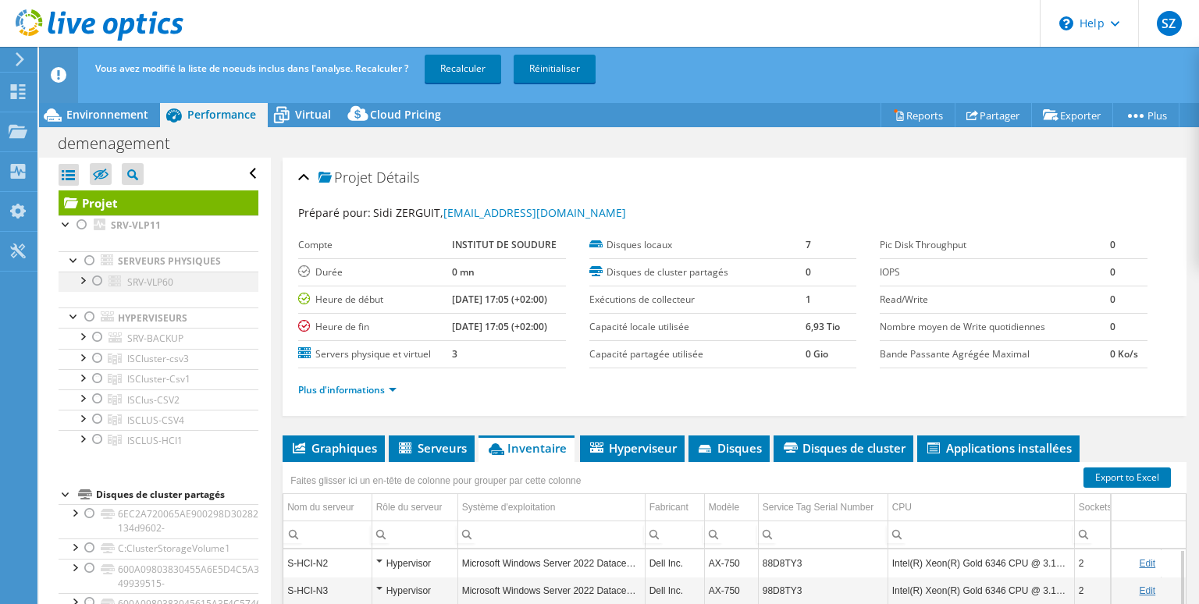
click at [98, 282] on div at bounding box center [98, 281] width 16 height 19
click at [95, 417] on div at bounding box center [98, 419] width 16 height 19
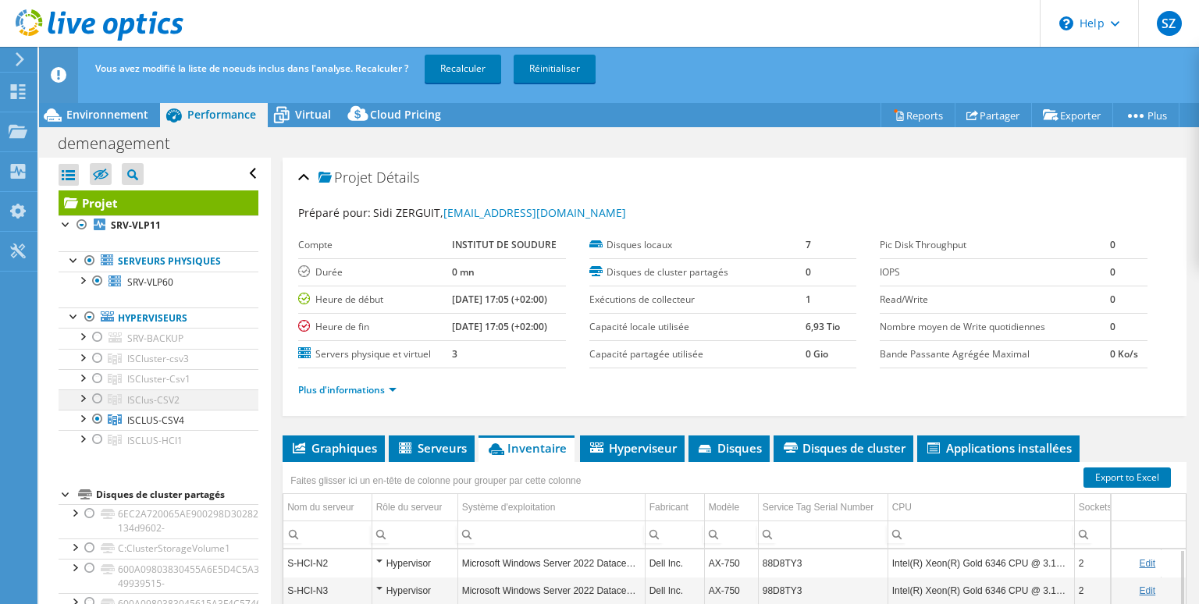
click at [97, 397] on div at bounding box center [98, 399] width 16 height 19
click at [102, 378] on div at bounding box center [98, 378] width 16 height 19
click at [98, 356] on div at bounding box center [98, 358] width 16 height 19
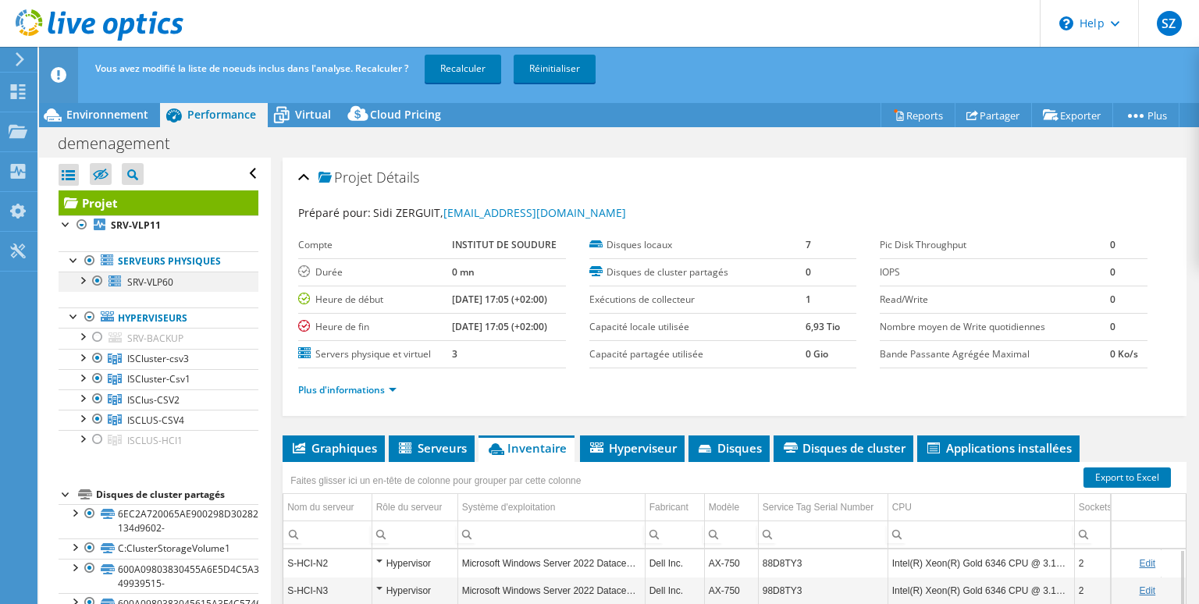
click at [98, 279] on div at bounding box center [98, 281] width 16 height 19
click at [468, 70] on link "Recalculer" at bounding box center [463, 69] width 77 height 28
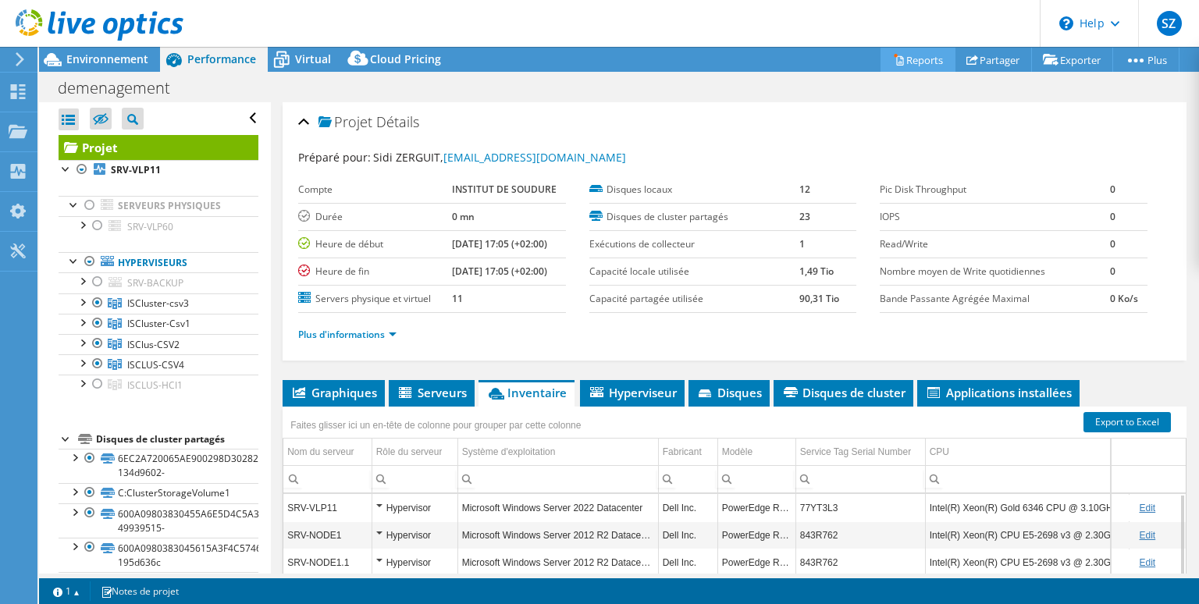
click at [910, 59] on link "Reports" at bounding box center [918, 60] width 75 height 24
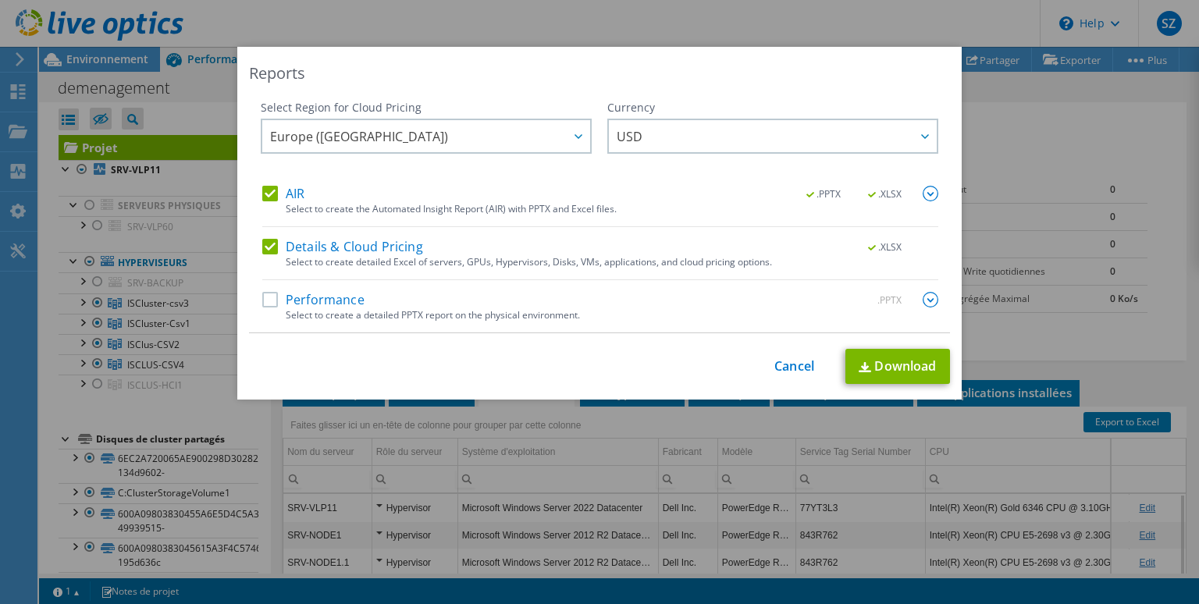
scroll to position [84, 0]
click at [267, 190] on label "AIR" at bounding box center [283, 194] width 42 height 16
click at [0, 0] on input "AIR" at bounding box center [0, 0] width 0 height 0
click at [892, 368] on link "Download" at bounding box center [897, 366] width 105 height 35
